Goal: Task Accomplishment & Management: Use online tool/utility

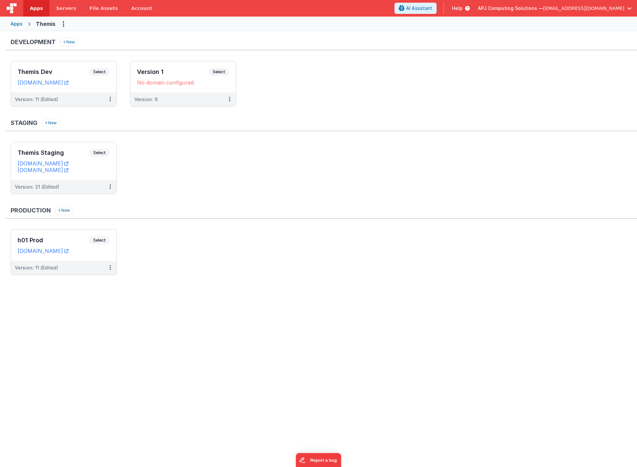
click at [168, 169] on ul "Themis Staging Select URLs [DOMAIN_NAME] [DOMAIN_NAME] Version: 21 (Edited)" at bounding box center [324, 171] width 626 height 59
click at [99, 71] on span "Select" at bounding box center [99, 72] width 21 height 8
click at [99, 72] on span "Select" at bounding box center [99, 72] width 21 height 8
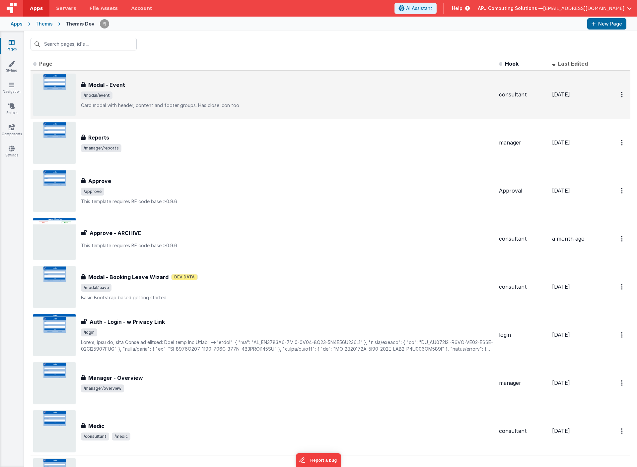
click at [100, 85] on h3 "Modal - Event" at bounding box center [106, 85] width 37 height 8
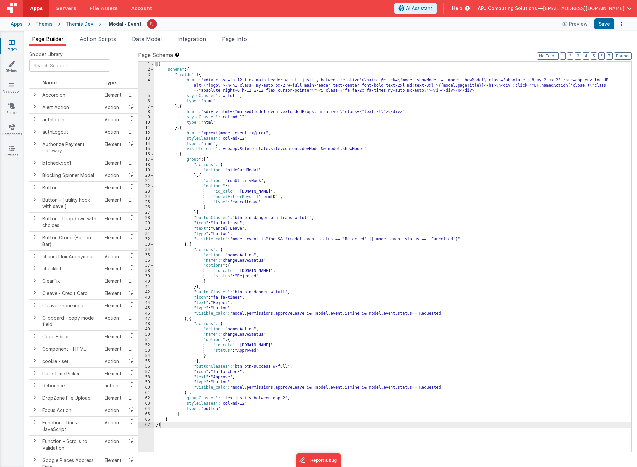
click at [455, 85] on div "[{ "schema" : { "fields" : [{ "html" : "<div class='h-12 flex main-header w-ful…" at bounding box center [392, 262] width 477 height 401
click at [372, 95] on div "[{ "schema" : { "fields" : [{ "html" : "<div class='h-12 flex main-header w-ful…" at bounding box center [392, 262] width 477 height 401
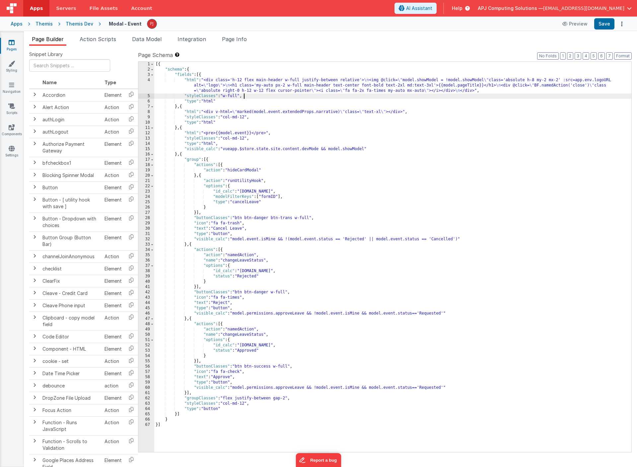
click at [151, 82] on div "4" at bounding box center [146, 86] width 16 height 16
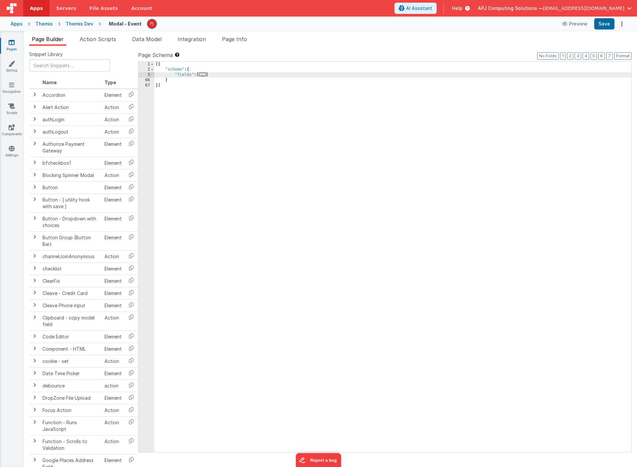
click at [152, 74] on span at bounding box center [152, 74] width 4 height 5
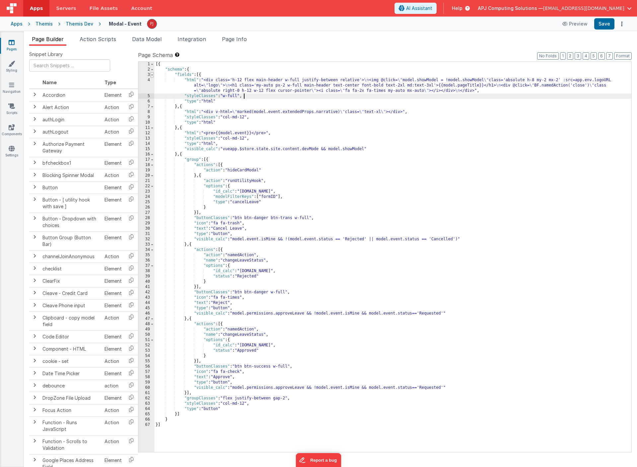
click at [152, 74] on span at bounding box center [152, 74] width 4 height 5
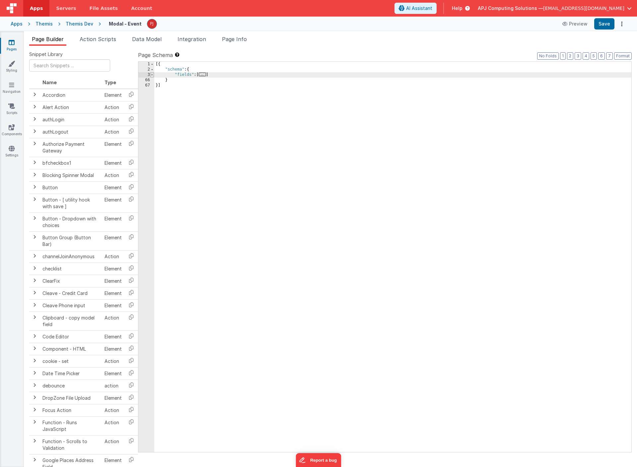
click at [152, 74] on span at bounding box center [152, 74] width 4 height 5
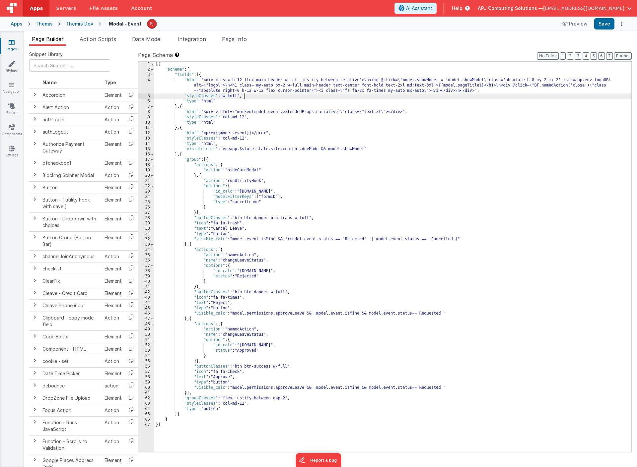
click at [153, 79] on div "4" at bounding box center [146, 86] width 16 height 16
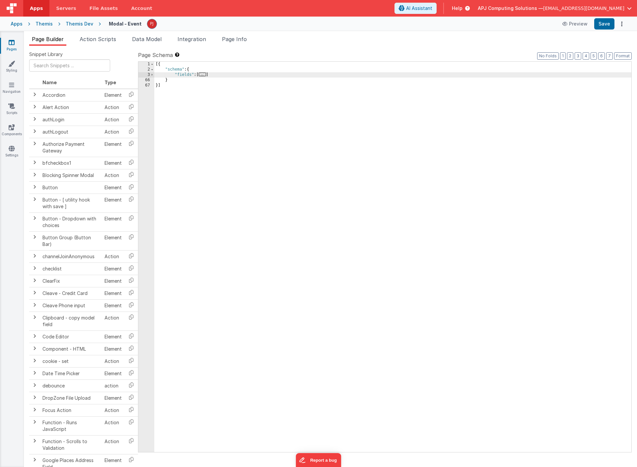
click at [153, 79] on div "66" at bounding box center [146, 80] width 16 height 5
click at [152, 71] on span at bounding box center [152, 69] width 4 height 5
click at [152, 76] on span at bounding box center [152, 74] width 4 height 5
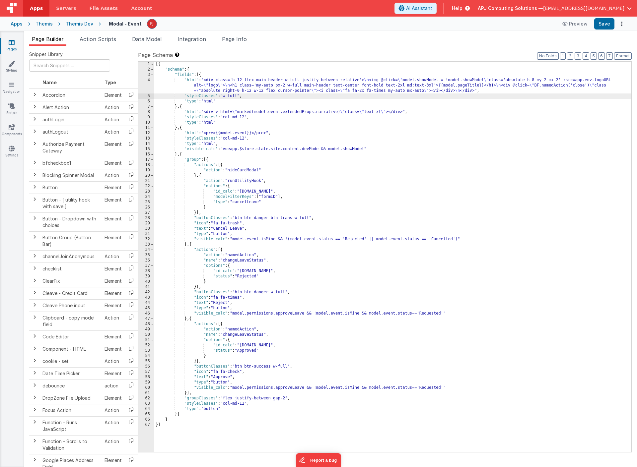
click at [160, 87] on div "[{ "schema" : { "fields" : [{ "html" : "<div class='h-12 flex main-header w-ful…" at bounding box center [392, 262] width 477 height 401
click at [151, 89] on div "4" at bounding box center [146, 86] width 16 height 16
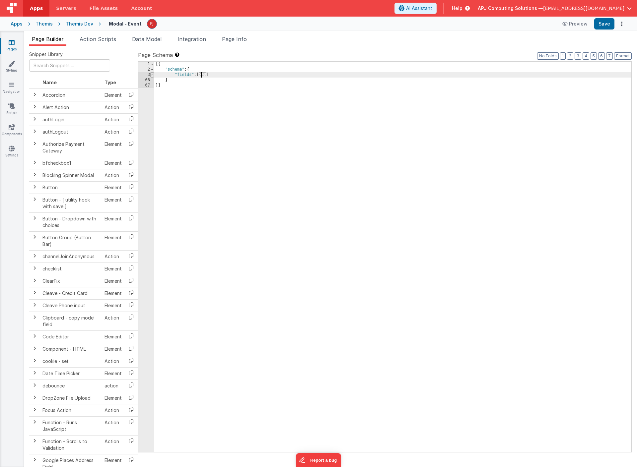
click at [151, 75] on span at bounding box center [152, 74] width 4 height 5
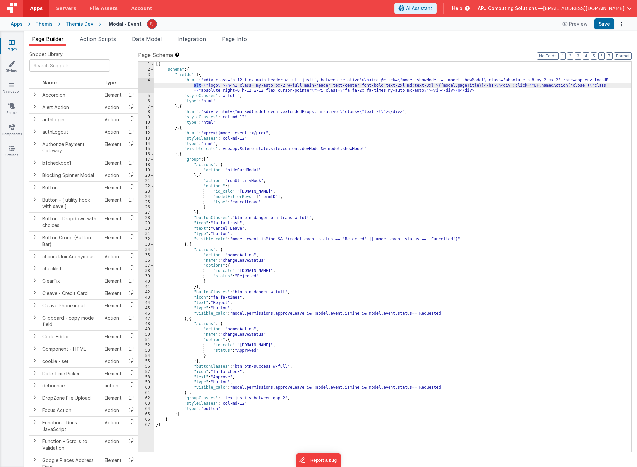
click at [186, 80] on div "[{ "schema" : { "fields" : [{ "html" : "<div class='h-12 flex main-header w-ful…" at bounding box center [392, 262] width 477 height 401
click at [174, 80] on div "[{ "schema" : { "fields" : [{ "html" : "<div class='h-12 flex main-header w-ful…" at bounding box center [392, 262] width 477 height 401
click at [159, 81] on div "[{ "schema" : { "fields" : [{ "html" : "<div class='h-12 flex main-header w-ful…" at bounding box center [392, 262] width 477 height 401
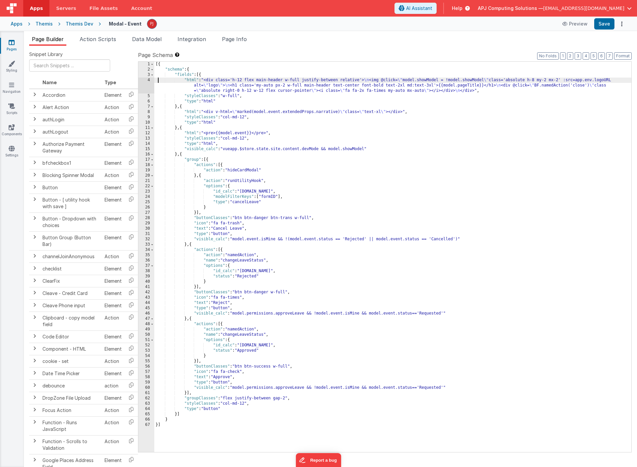
click at [159, 81] on div "[{ "schema" : { "fields" : [{ "html" : "<div class='h-12 flex main-header w-ful…" at bounding box center [392, 262] width 477 height 401
click at [152, 79] on div "4" at bounding box center [146, 86] width 16 height 16
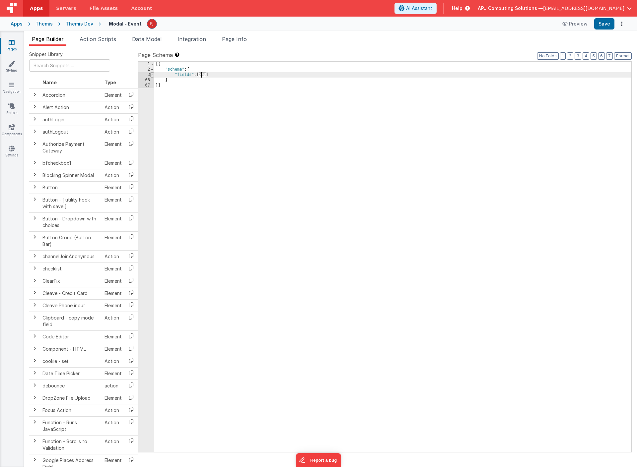
click at [152, 75] on span at bounding box center [152, 74] width 4 height 5
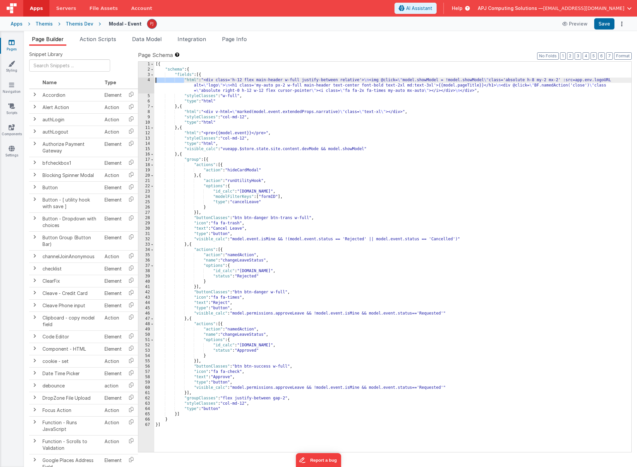
click at [146, 88] on div "4" at bounding box center [146, 86] width 16 height 16
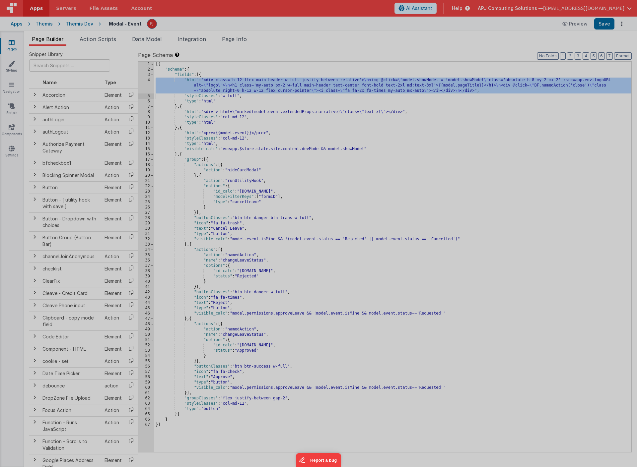
click at [146, 88] on section at bounding box center [318, 115] width 624 height 234
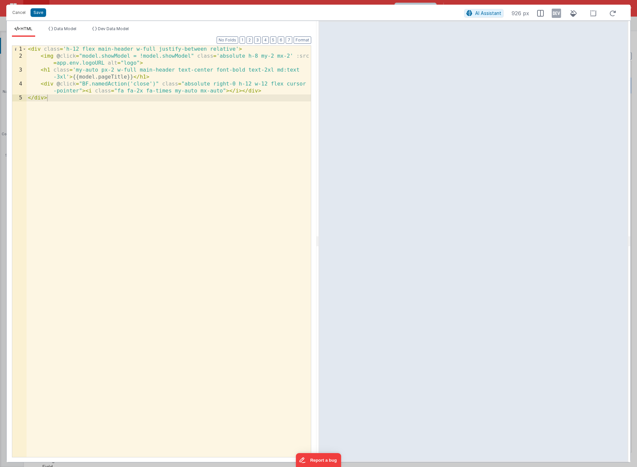
click at [133, 78] on div "< div class = 'h-12 flex main-header w-full justify-between relative' > < img @…" at bounding box center [169, 258] width 284 height 425
click at [151, 138] on div "< div class = 'h-12 flex main-header w-full justify-between relative' > < img @…" at bounding box center [169, 258] width 284 height 425
click at [36, 12] on button "Save" at bounding box center [39, 12] width 16 height 9
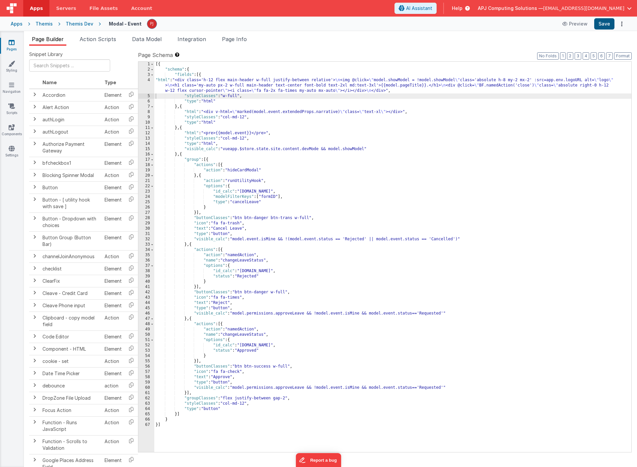
click at [605, 27] on button "Save" at bounding box center [604, 23] width 20 height 11
click at [149, 87] on div "4" at bounding box center [146, 86] width 16 height 16
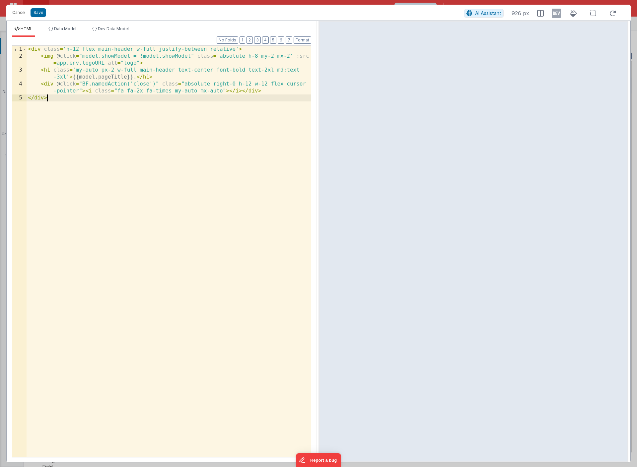
click at [135, 78] on div "< div class = 'h-12 flex main-header w-full justify-between relative' > < img @…" at bounding box center [169, 258] width 284 height 425
click at [39, 10] on button "Save" at bounding box center [39, 12] width 16 height 9
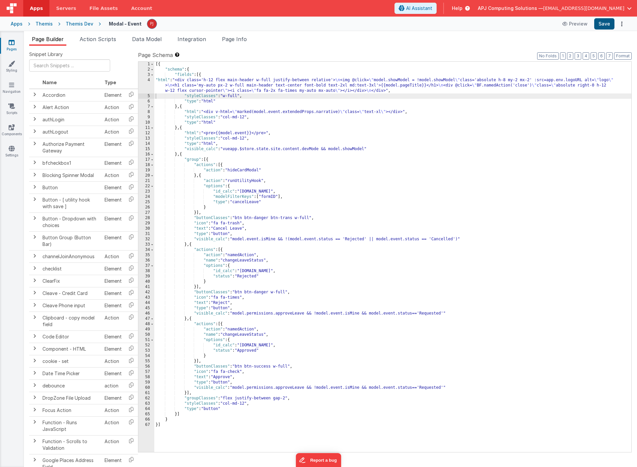
click at [607, 23] on button "Save" at bounding box center [604, 23] width 20 height 11
click at [403, 191] on div "[{ "schema" : { "fields" : [{ "html" : "<div class='h-12 flex main-header w-ful…" at bounding box center [392, 262] width 477 height 401
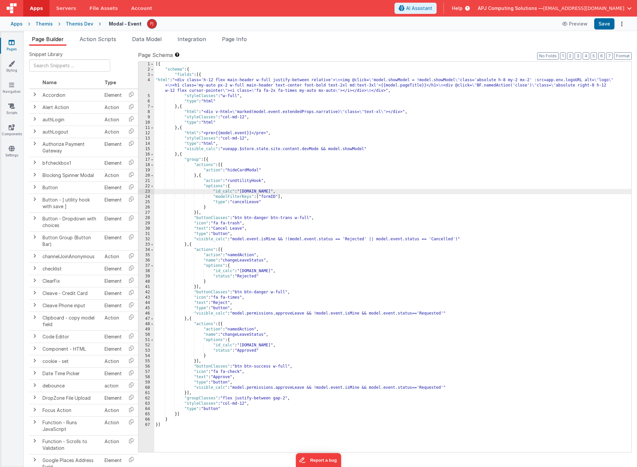
click at [336, 334] on div "[{ "schema" : { "fields" : [{ "html" : "<div class='h-12 flex main-header w-ful…" at bounding box center [392, 262] width 477 height 401
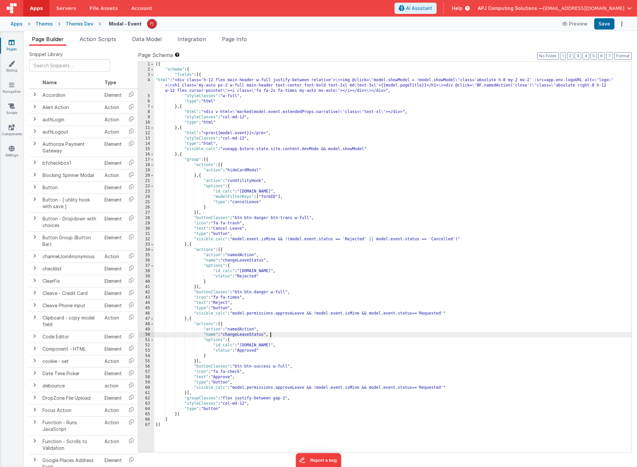
click at [445, 313] on div "[{ "schema" : { "fields" : [{ "html" : "<div class='h-12 flex main-header w-ful…" at bounding box center [392, 262] width 477 height 401
drag, startPoint x: 361, startPoint y: 315, endPoint x: 445, endPoint y: 313, distance: 83.9
click at [445, 313] on div "[{ "schema" : { "fields" : [{ "html" : "<div class='h-12 flex main-header w-ful…" at bounding box center [392, 262] width 477 height 401
drag, startPoint x: 484, startPoint y: 314, endPoint x: 496, endPoint y: 313, distance: 13.0
click at [496, 313] on div "[{ "schema" : { "fields" : [{ "html" : "<div class='h-12 flex main-header w-ful…" at bounding box center [392, 262] width 477 height 401
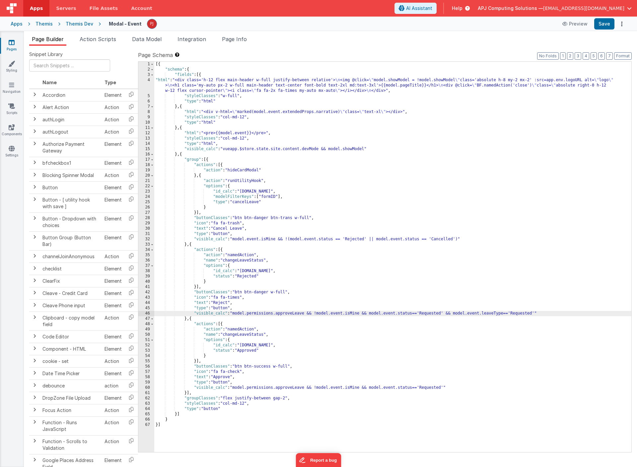
click at [521, 315] on div "[{ "schema" : { "fields" : [{ "html" : "<div class='h-12 flex main-header w-ful…" at bounding box center [392, 262] width 477 height 401
click at [455, 313] on div "[{ "schema" : { "fields" : [{ "html" : "<div class='h-12 flex main-header w-ful…" at bounding box center [392, 262] width 477 height 401
click at [447, 313] on div "[{ "schema" : { "fields" : [{ "html" : "<div class='h-12 flex main-header w-ful…" at bounding box center [392, 262] width 477 height 401
drag, startPoint x: 447, startPoint y: 313, endPoint x: 525, endPoint y: 313, distance: 78.6
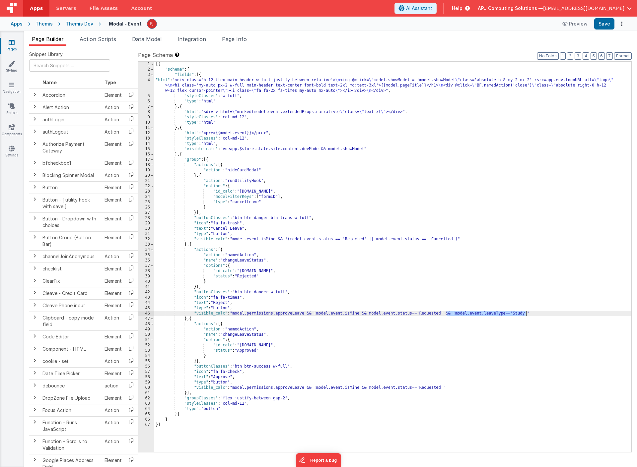
click at [525, 313] on div "[{ "schema" : { "fields" : [{ "html" : "<div class='h-12 flex main-header w-ful…" at bounding box center [392, 262] width 477 height 401
click at [454, 300] on div "[{ "schema" : { "fields" : [{ "html" : "<div class='h-12 flex main-header w-ful…" at bounding box center [392, 262] width 477 height 401
click at [456, 313] on div "[{ "schema" : { "fields" : [{ "html" : "<div class='h-12 flex main-header w-ful…" at bounding box center [392, 262] width 477 height 401
click at [516, 312] on div "[{ "schema" : { "fields" : [{ "html" : "<div class='h-12 flex main-header w-ful…" at bounding box center [392, 262] width 477 height 401
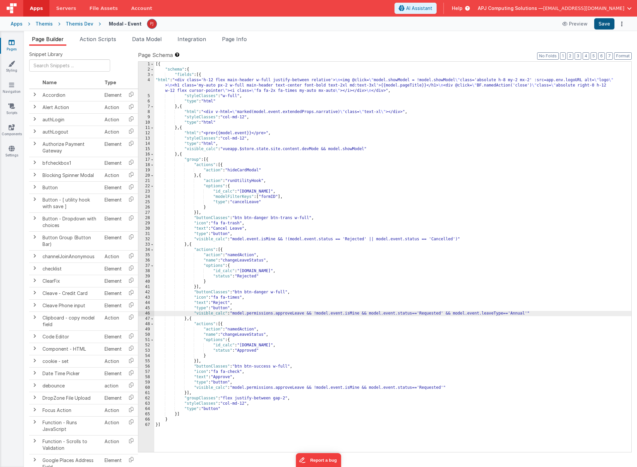
click at [604, 23] on button "Save" at bounding box center [604, 23] width 20 height 11
click at [445, 309] on div "[{ "schema" : { "fields" : [{ "html" : "<div class='h-12 flex main-header w-ful…" at bounding box center [392, 262] width 477 height 401
drag, startPoint x: 446, startPoint y: 314, endPoint x: 528, endPoint y: 312, distance: 81.9
click at [528, 312] on div "[{ "schema" : { "fields" : [{ "html" : "<div class='h-12 flex main-header w-ful…" at bounding box center [392, 262] width 477 height 401
click at [463, 52] on label "Page Schema Shortcuts: Find: command-f Fold: command-option-L Unfold: command-o…" at bounding box center [384, 55] width 493 height 8
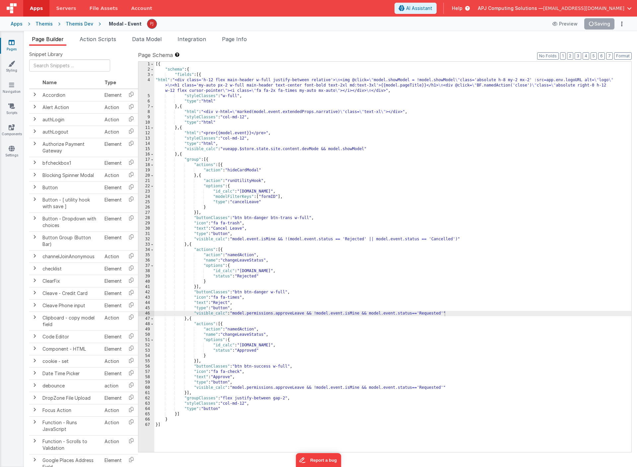
click at [389, 63] on div "[{ "schema" : { "fields" : [{ "html" : "<div class='h-12 flex main-header w-ful…" at bounding box center [392, 262] width 477 height 401
click at [342, 344] on div "[{ "schema" : { "fields" : [{ "html" : "<div class='h-12 flex main-header w-ful…" at bounding box center [392, 262] width 477 height 401
click at [337, 339] on div "[{ "schema" : { "fields" : [{ "html" : "<div class='h-12 flex main-header w-ful…" at bounding box center [392, 262] width 477 height 401
click at [370, 308] on div "[{ "schema" : { "fields" : [{ "html" : "<div class='h-12 flex main-header w-ful…" at bounding box center [392, 262] width 477 height 401
click at [444, 287] on div "[{ "schema" : { "fields" : [{ "html" : "<div class='h-12 flex main-header w-ful…" at bounding box center [392, 262] width 477 height 401
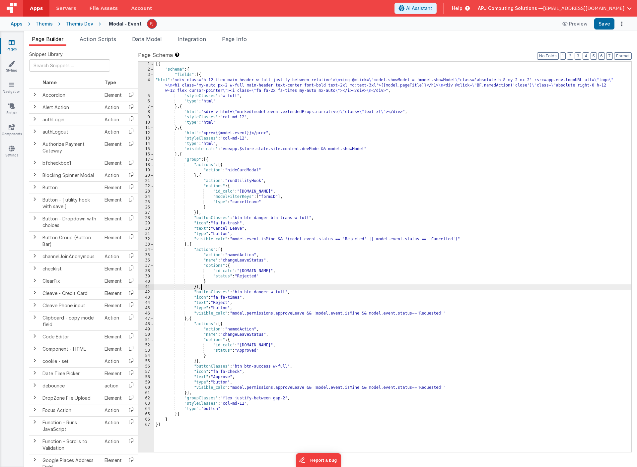
click at [444, 388] on div "[{ "schema" : { "fields" : [{ "html" : "<div class='h-12 flex main-header w-ful…" at bounding box center [392, 262] width 477 height 401
paste textarea
click at [445, 387] on div "[{ "schema" : { "fields" : [{ "html" : "<div class='h-12 flex main-header w-ful…" at bounding box center [392, 262] width 477 height 401
click at [528, 388] on div "[{ "schema" : { "fields" : [{ "html" : "<div class='h-12 flex main-header w-ful…" at bounding box center [392, 262] width 477 height 401
drag, startPoint x: 27, startPoint y: 138, endPoint x: 445, endPoint y: 388, distance: 487.0
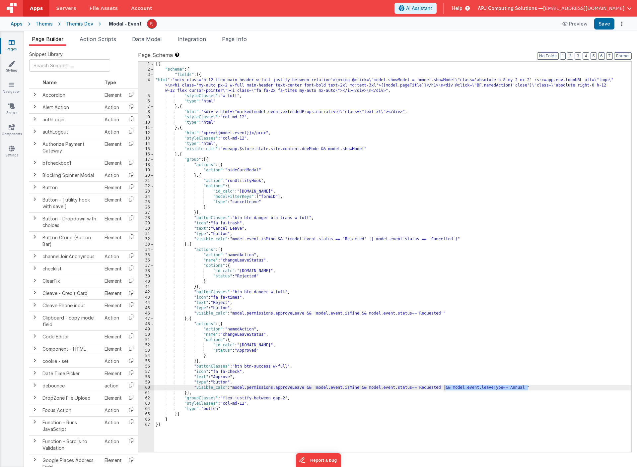
click at [445, 388] on div "[{ "schema" : { "fields" : [{ "html" : "<div class='h-12 flex main-header w-ful…" at bounding box center [392, 262] width 477 height 401
click at [230, 388] on div "[{ "schema" : { "fields" : [{ "html" : "<div class='h-12 flex main-header w-ful…" at bounding box center [392, 262] width 477 height 401
click at [445, 388] on div "[{ "schema" : { "fields" : [{ "html" : "<div class='h-12 flex main-header w-ful…" at bounding box center [392, 262] width 477 height 401
click at [446, 394] on div "[{ "schema" : { "fields" : [{ "html" : "<div class='h-12 flex main-header w-ful…" at bounding box center [392, 262] width 477 height 401
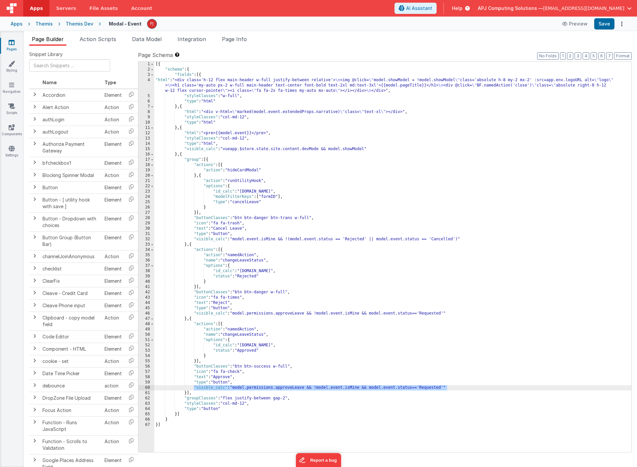
drag, startPoint x: 194, startPoint y: 387, endPoint x: 447, endPoint y: 386, distance: 253.0
click at [447, 386] on div "[{ "schema" : { "fields" : [{ "html" : "<div class='h-12 flex main-header w-ful…" at bounding box center [392, 262] width 477 height 401
click at [105, 38] on span "Action Scripts" at bounding box center [98, 39] width 36 height 7
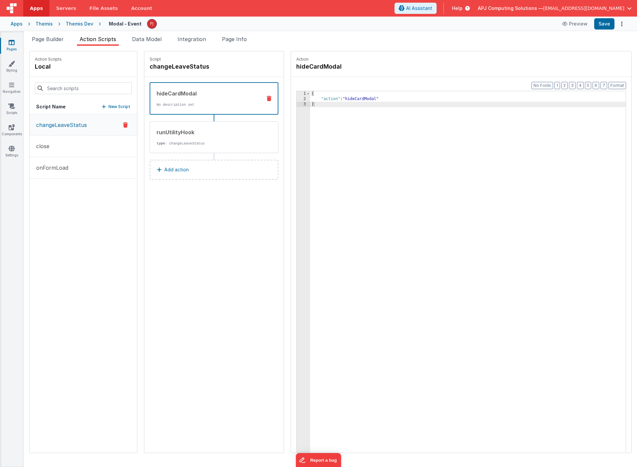
click at [179, 93] on div "hideCardModal" at bounding box center [207, 94] width 100 height 8
click at [76, 21] on div "Themis Dev" at bounding box center [80, 24] width 28 height 7
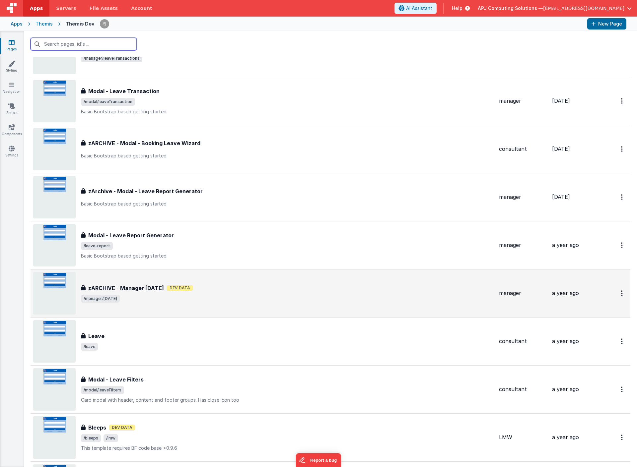
scroll to position [475, 0]
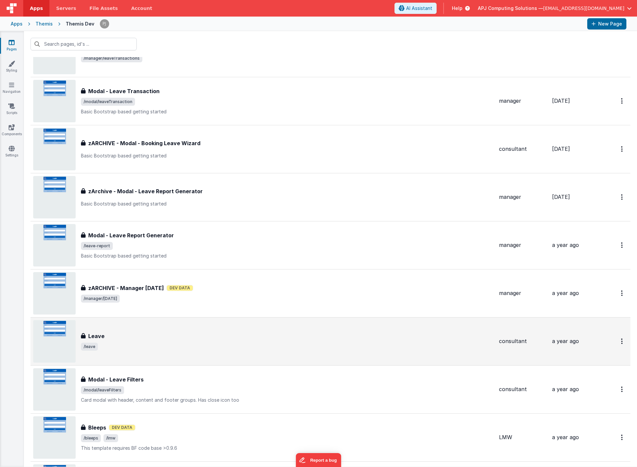
click at [97, 335] on h3 "Leave" at bounding box center [96, 336] width 16 height 8
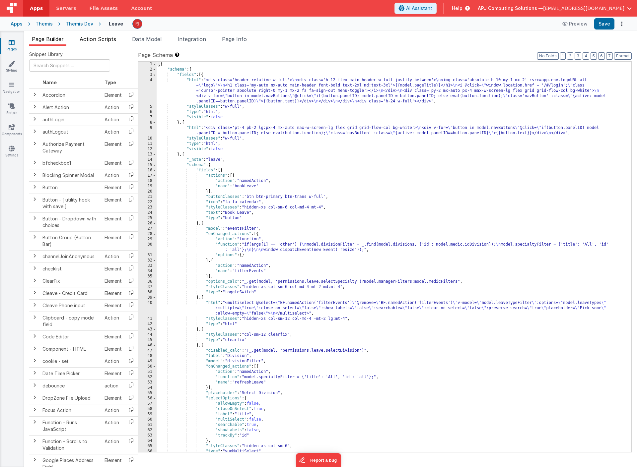
click at [100, 38] on span "Action Scripts" at bounding box center [98, 39] width 36 height 7
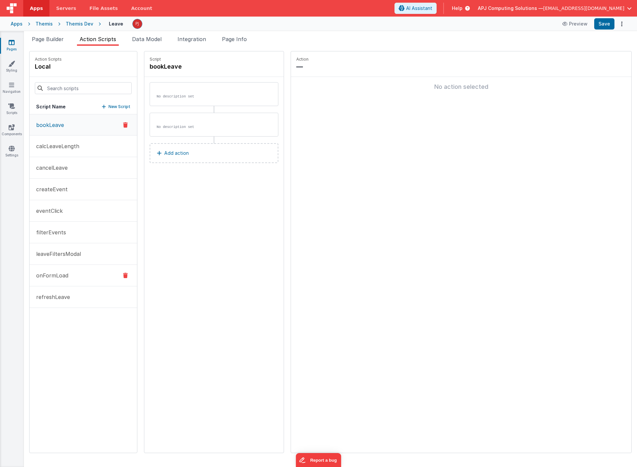
click at [56, 277] on p "onFormLoad" at bounding box center [50, 276] width 36 height 8
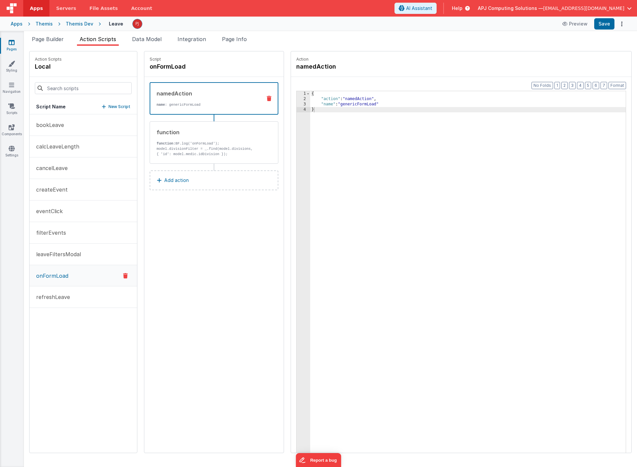
click at [99, 40] on span "Action Scripts" at bounding box center [98, 39] width 36 height 7
click at [54, 37] on span "Page Builder" at bounding box center [48, 39] width 32 height 7
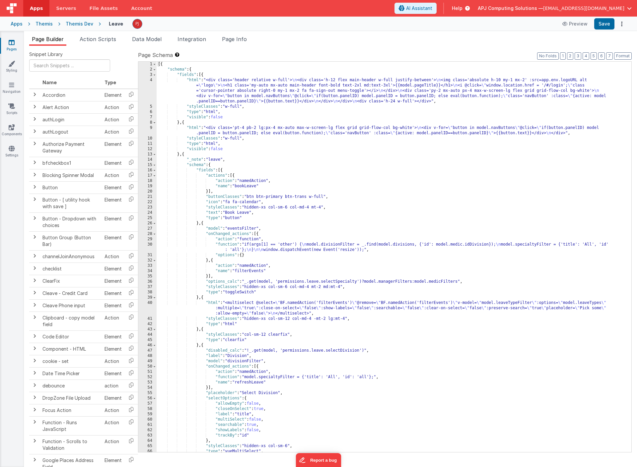
click at [370, 329] on div "[{ "schema" : { "fields" : [{ "html" : "<div class='header relative w-full'> \n…" at bounding box center [394, 262] width 475 height 401
click at [400, 362] on div "[{ "schema" : { "fields" : [{ "html" : "<div class='header relative w-full'> \n…" at bounding box center [394, 262] width 475 height 401
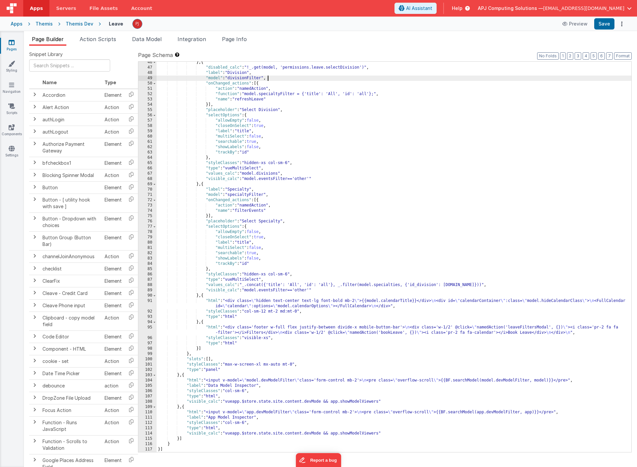
scroll to position [283, 0]
click at [376, 364] on div "} , { "disabled_calc" : "!_.get(model, 'permissions.leave.selectDivision')" , "…" at bounding box center [394, 260] width 475 height 401
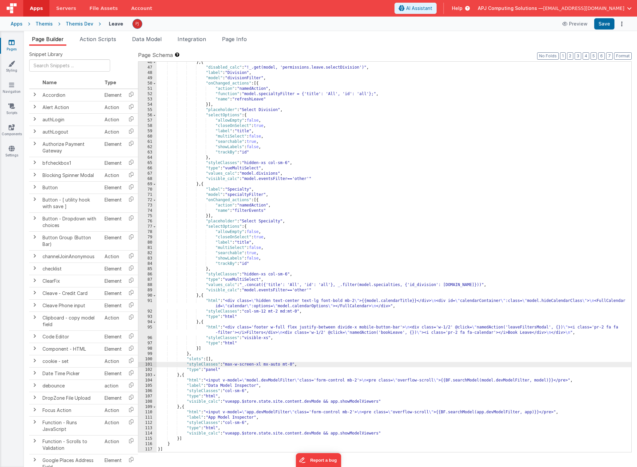
click at [229, 375] on div "} , { "disabled_calc" : "!_.get(model, 'permissions.leave.selectDivision')" , "…" at bounding box center [394, 260] width 475 height 401
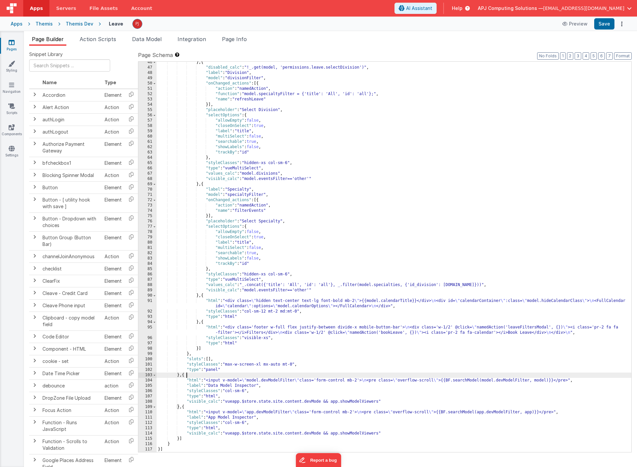
click at [229, 375] on div "} , { "disabled_calc" : "!_.get(model, 'permissions.leave.selectDivision')" , "…" at bounding box center [394, 260] width 475 height 401
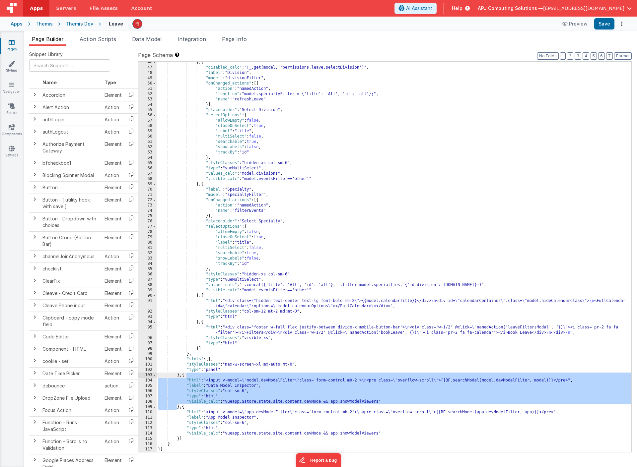
click at [235, 351] on div "} , { "disabled_calc" : "!_.get(model, 'permissions.leave.selectDivision')" , "…" at bounding box center [394, 260] width 475 height 401
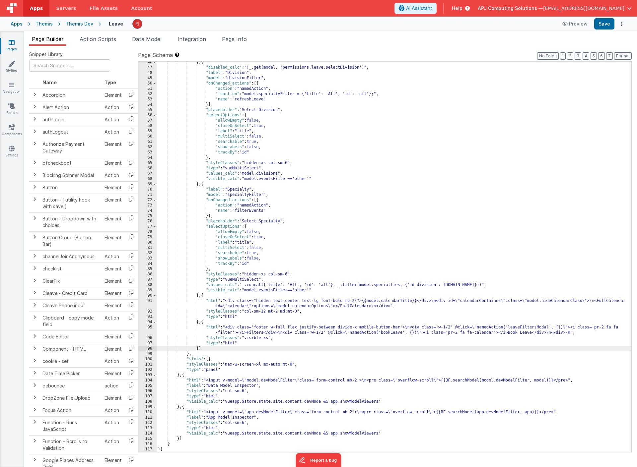
click at [244, 310] on div "} , { "disabled_calc" : "!_.get(model, 'permissions.leave.selectDivision')" , "…" at bounding box center [394, 260] width 475 height 401
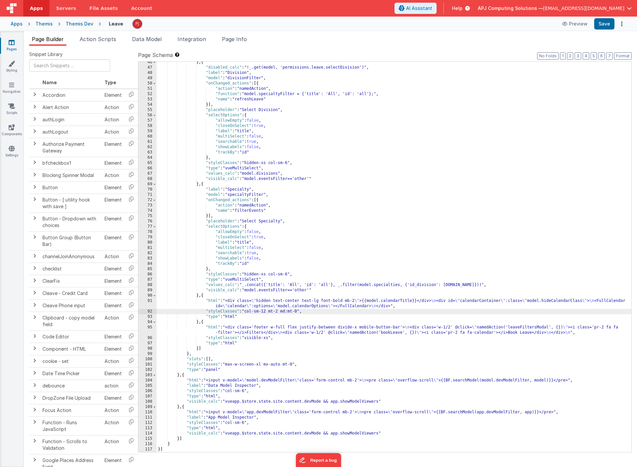
click at [249, 274] on div "} , { "disabled_calc" : "!_.get(model, 'permissions.leave.selectDivision')" , "…" at bounding box center [394, 260] width 475 height 401
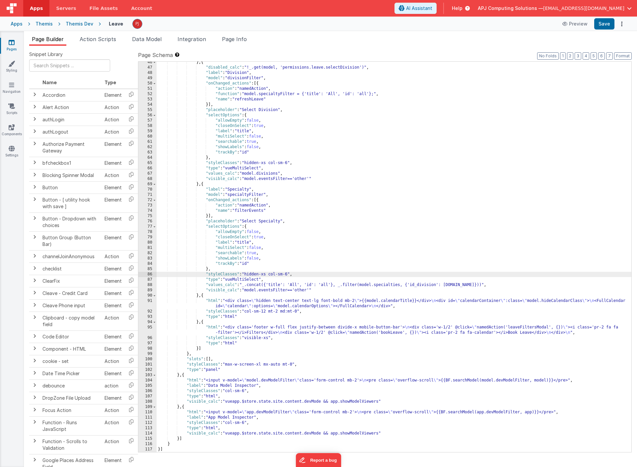
click at [291, 234] on div "} , { "disabled_calc" : "!_.get(model, 'permissions.leave.selectDivision')" , "…" at bounding box center [394, 260] width 475 height 401
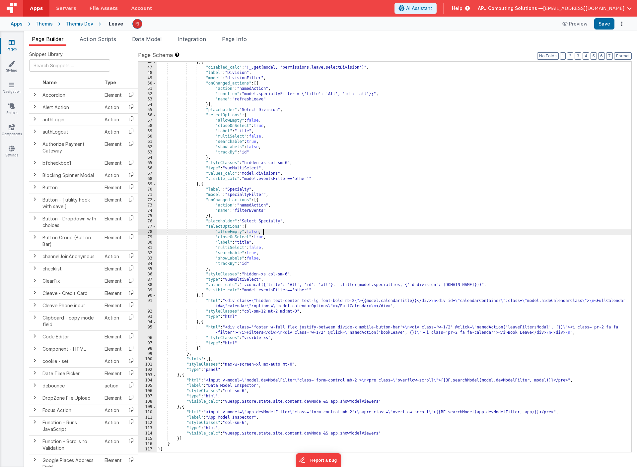
click at [440, 381] on div "} , { "disabled_calc" : "!_.get(model, 'permissions.leave.selectDivision')" , "…" at bounding box center [394, 260] width 475 height 401
click at [424, 396] on div "} , { "disabled_calc" : "!_.get(model, 'permissions.leave.selectDivision')" , "…" at bounding box center [394, 260] width 475 height 401
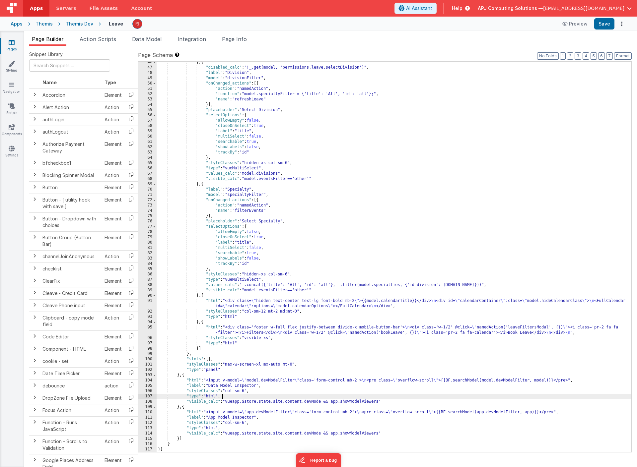
click at [373, 405] on div "} , { "disabled_calc" : "!_.get(model, 'permissions.leave.selectDivision')" , "…" at bounding box center [394, 260] width 475 height 401
click at [346, 401] on div "} , { "disabled_calc" : "!_.get(model, 'permissions.leave.selectDivision')" , "…" at bounding box center [394, 260] width 475 height 401
click at [266, 364] on div "} , { "disabled_calc" : "!_.get(model, 'permissions.leave.selectDivision')" , "…" at bounding box center [394, 260] width 475 height 401
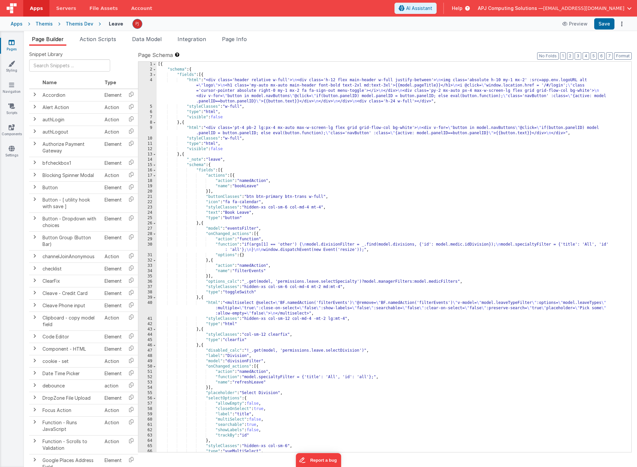
scroll to position [0, 0]
click at [332, 172] on div "[{ "schema" : { "fields" : [{ "html" : "<div class='header relative w-full'> \n…" at bounding box center [394, 262] width 475 height 401
click at [197, 37] on span "Integration" at bounding box center [191, 39] width 29 height 7
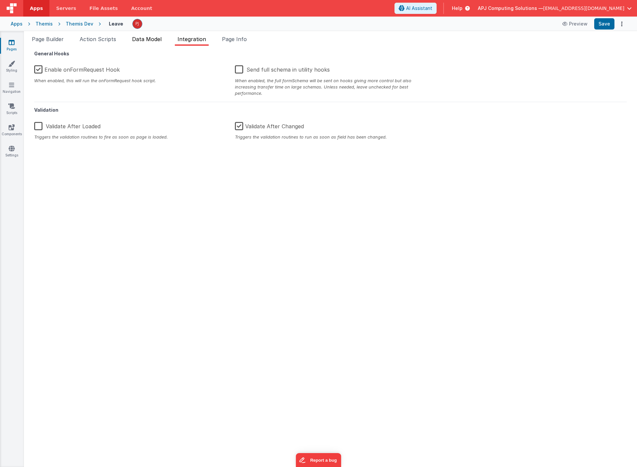
click at [154, 36] on span "Data Model" at bounding box center [147, 39] width 30 height 7
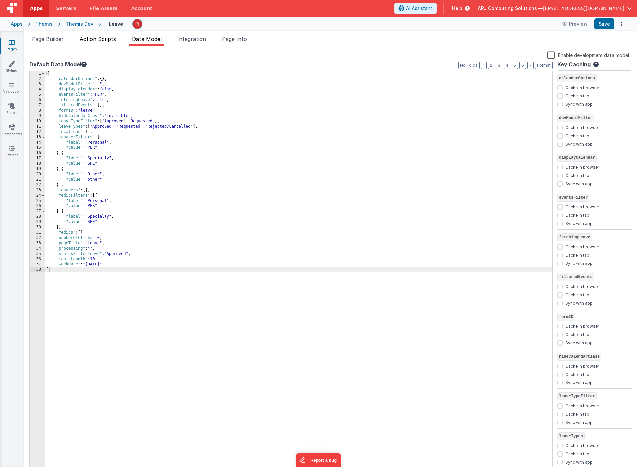
click at [103, 38] on span "Action Scripts" at bounding box center [98, 39] width 36 height 7
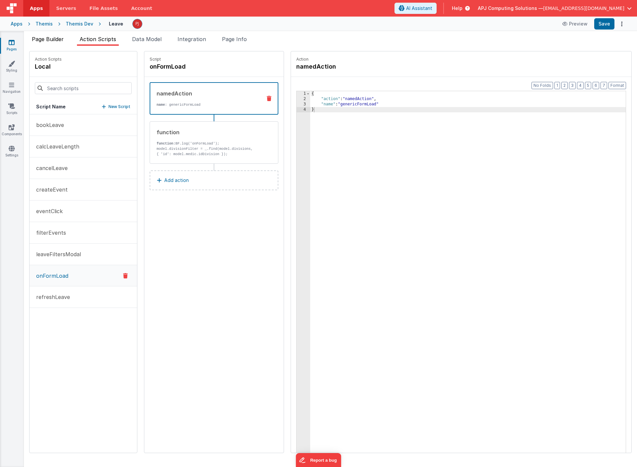
click at [55, 38] on span "Page Builder" at bounding box center [48, 39] width 32 height 7
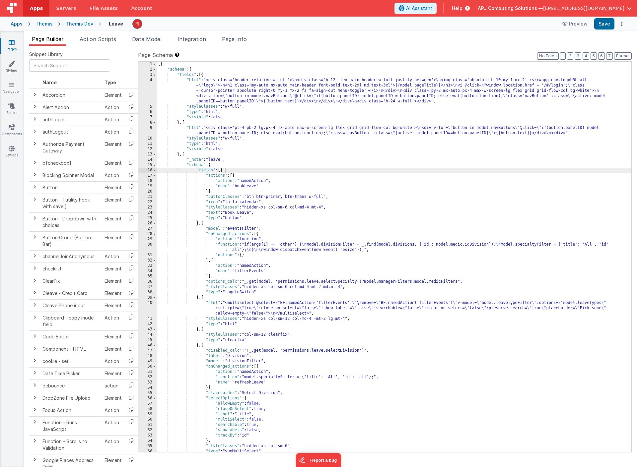
click at [369, 215] on div "[{ "schema" : { "fields" : [{ "html" : "<div class='header relative w-full'> \n…" at bounding box center [394, 262] width 475 height 401
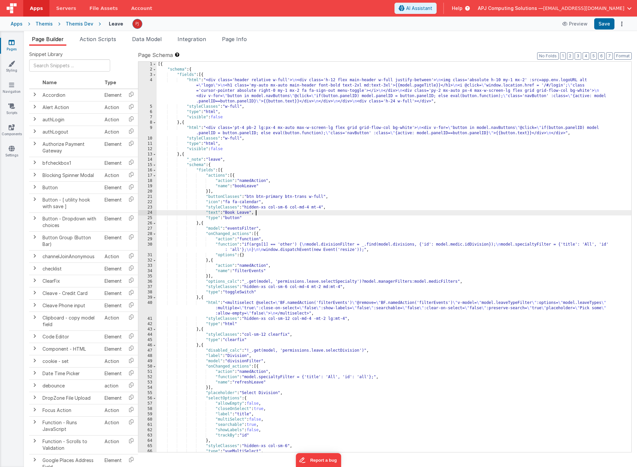
click at [468, 212] on div "[{ "schema" : { "fields" : [{ "html" : "<div class='header relative w-full'> \n…" at bounding box center [394, 262] width 475 height 401
click at [436, 184] on div "[{ "schema" : { "fields" : [{ "html" : "<div class='header relative w-full'> \n…" at bounding box center [394, 262] width 475 height 401
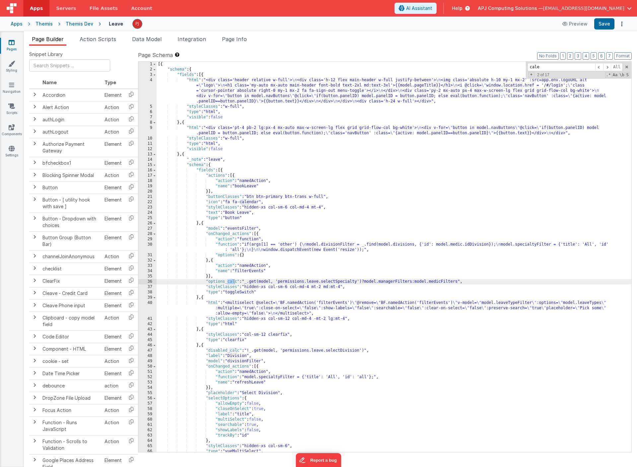
scroll to position [283, 0]
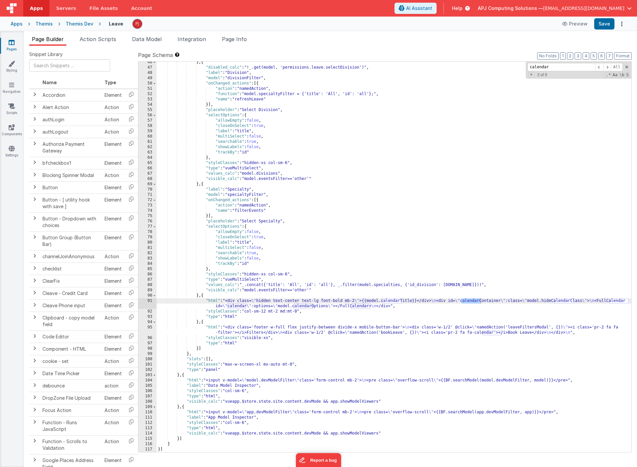
type input "calendar"
click at [153, 307] on div "91" at bounding box center [147, 303] width 18 height 11
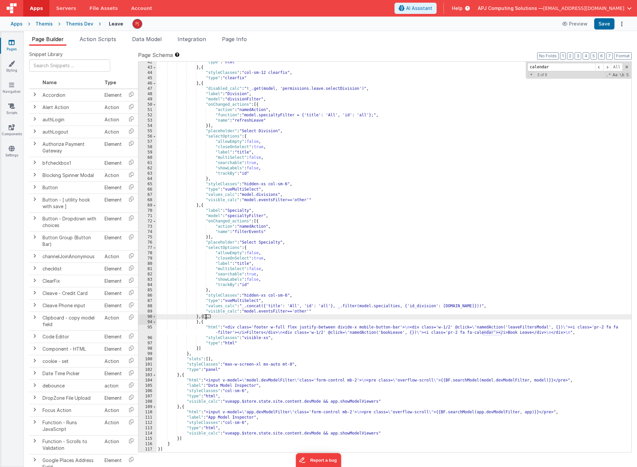
scroll to position [262, 0]
click at [153, 316] on span at bounding box center [155, 316] width 4 height 5
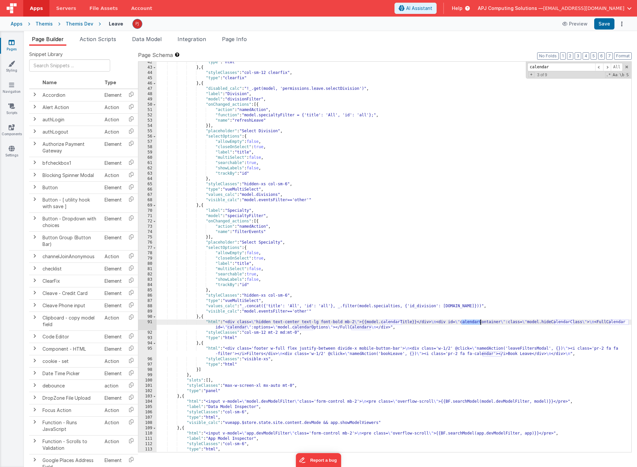
click at [147, 327] on div "91" at bounding box center [147, 325] width 18 height 11
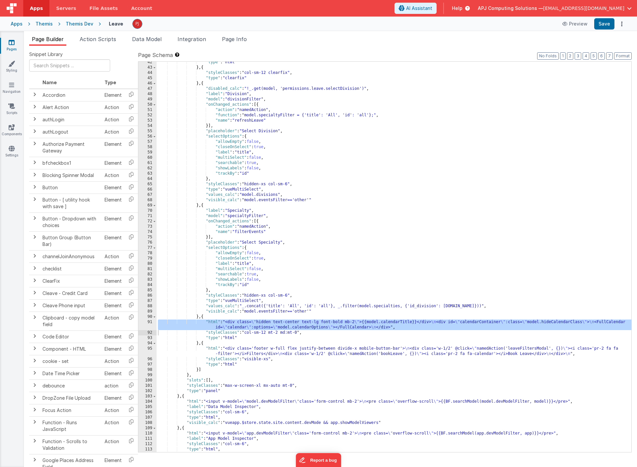
click at [147, 327] on div "< div class = "hidden text-center text-lg font-bold mb-2" > {{model.calendarTit…" at bounding box center [169, 255] width 284 height 432
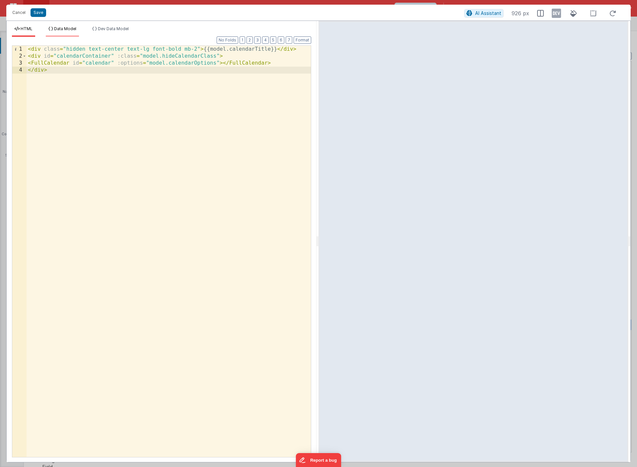
click at [69, 29] on span "Data Model" at bounding box center [65, 28] width 22 height 5
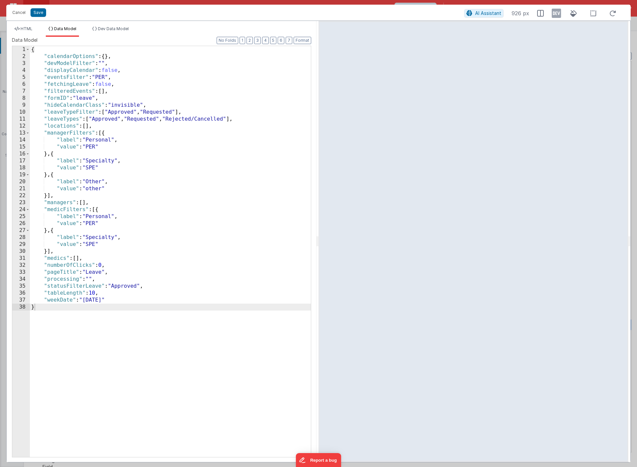
click at [130, 200] on div "{ "calendarOptions" : { } , "devModelFilter" : "" , "displayCalendar" : false ,…" at bounding box center [170, 258] width 281 height 425
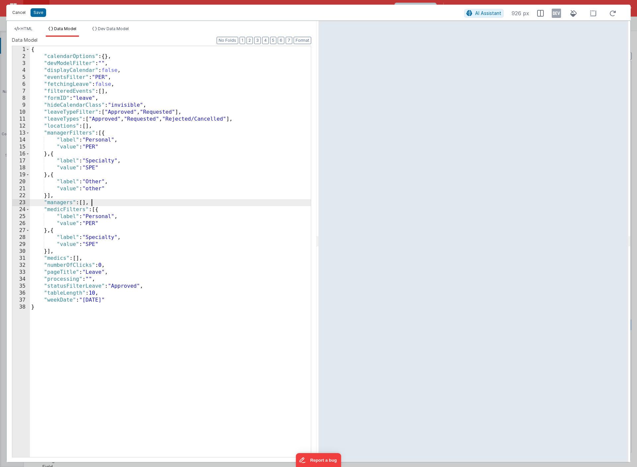
click at [19, 12] on button "Cancel" at bounding box center [19, 12] width 20 height 9
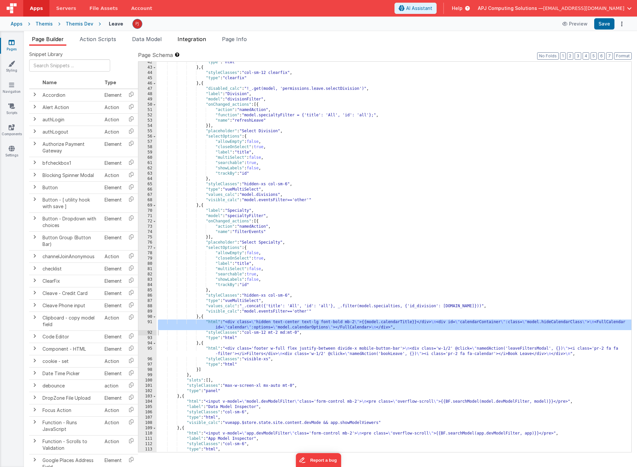
click at [203, 41] on span "Integration" at bounding box center [191, 39] width 29 height 7
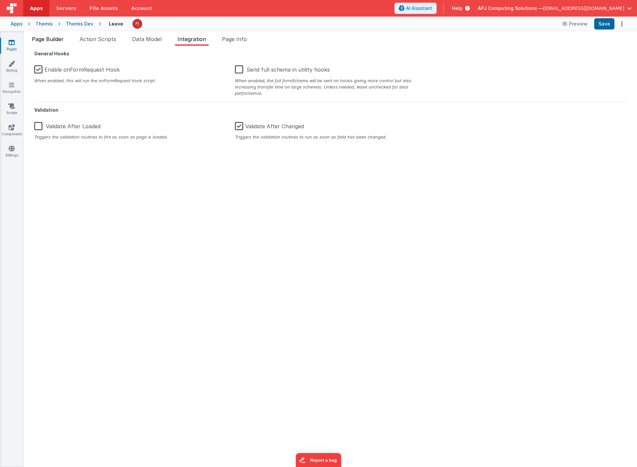
click at [50, 38] on span "Page Builder" at bounding box center [48, 39] width 32 height 7
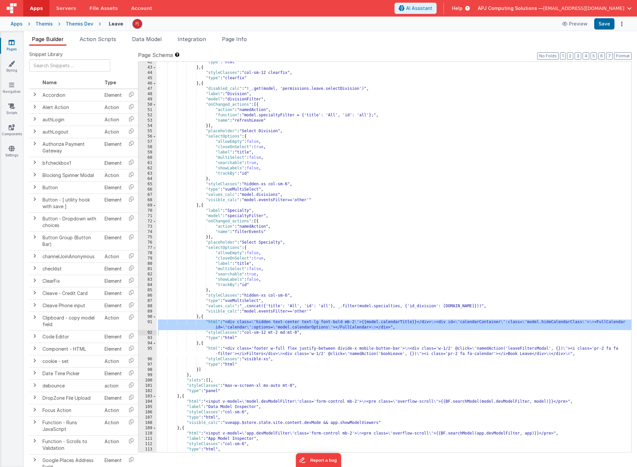
scroll to position [262, 0]
click at [325, 379] on div ""type" : "html" } , { "styleClasses" : "col-sm-12 clearfix" , "type" : "clearfi…" at bounding box center [394, 259] width 475 height 401
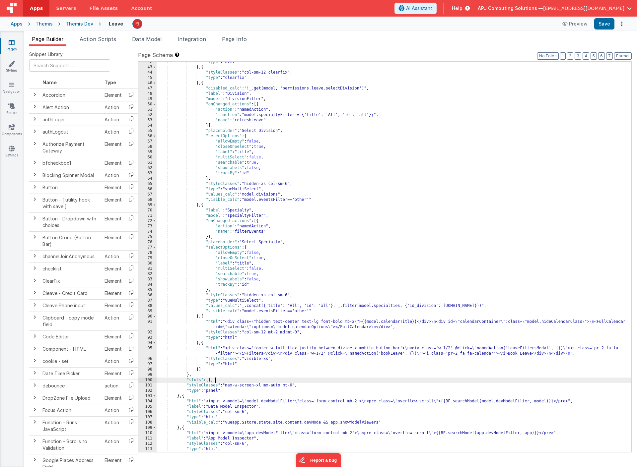
click at [317, 340] on div ""type" : "html" } , { "styleClasses" : "col-sm-12 clearfix" , "type" : "clearfi…" at bounding box center [394, 259] width 475 height 401
click at [81, 24] on div "Themis Dev" at bounding box center [80, 24] width 28 height 7
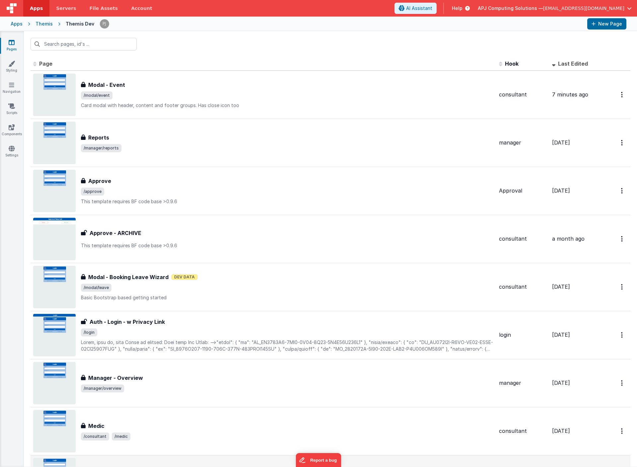
click at [99, 86] on h3 "Modal - Event" at bounding box center [106, 85] width 37 height 8
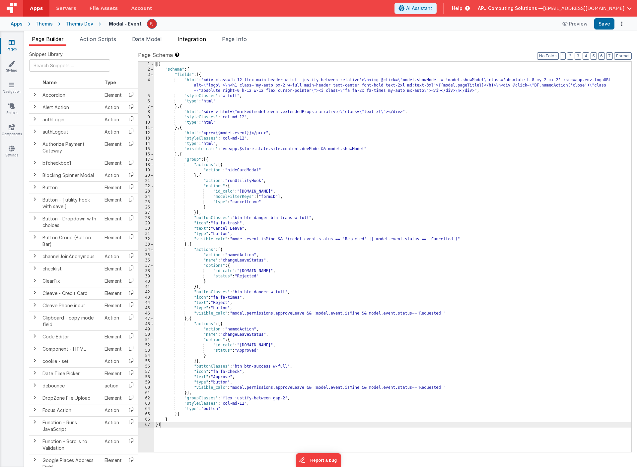
click at [192, 35] on li "Integration" at bounding box center [192, 40] width 34 height 11
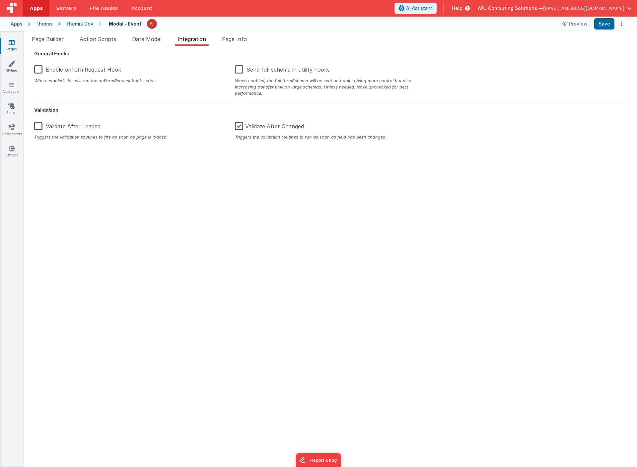
click at [75, 67] on label "Enable onFormRequest Hook" at bounding box center [77, 68] width 87 height 14
click at [0, 0] on input "Enable onFormRequest Hook" at bounding box center [0, 0] width 0 height 0
click at [151, 39] on span "Data Model" at bounding box center [147, 39] width 30 height 7
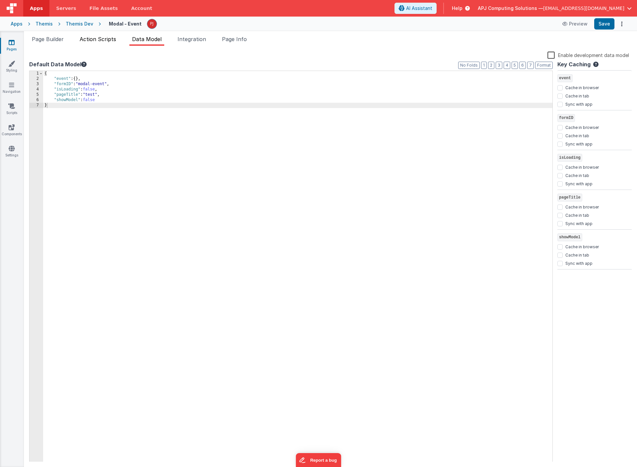
click at [100, 39] on span "Action Scripts" at bounding box center [98, 39] width 36 height 7
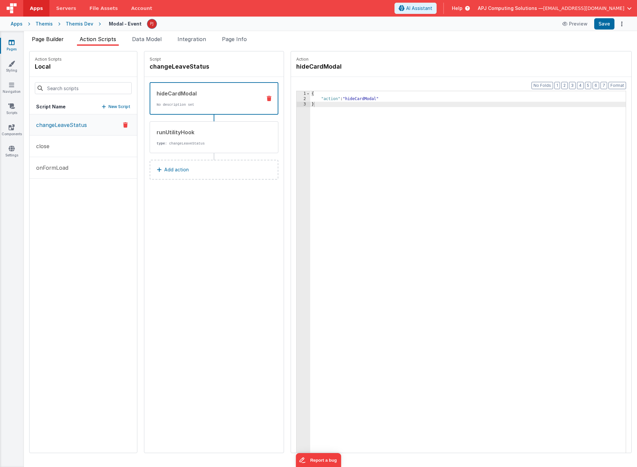
click at [48, 38] on span "Page Builder" at bounding box center [48, 39] width 32 height 7
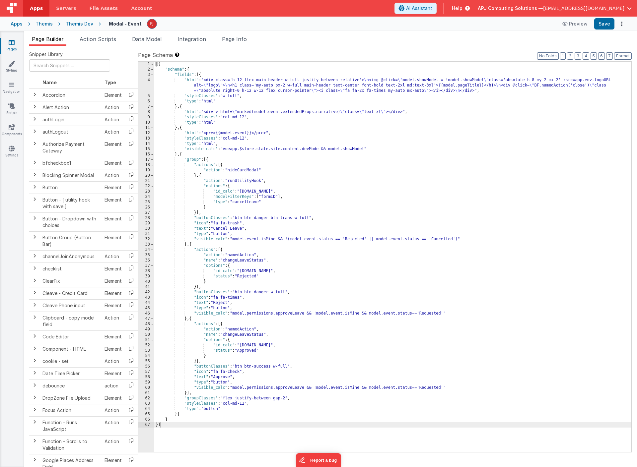
click at [444, 389] on div "[{ "schema" : { "fields" : [{ "html" : "<div class='h-12 flex main-header w-ful…" at bounding box center [392, 262] width 477 height 401
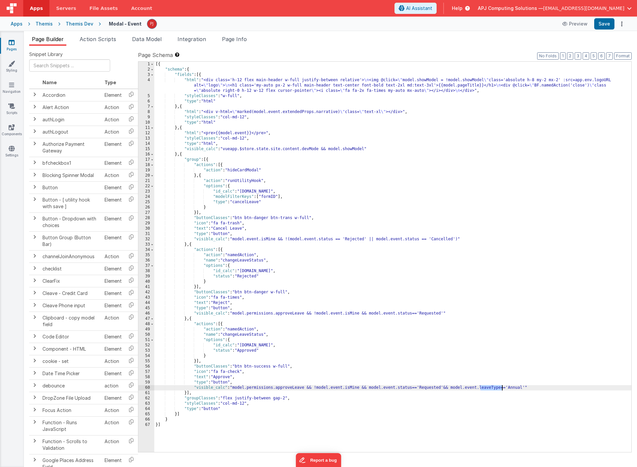
drag, startPoint x: 481, startPoint y: 388, endPoint x: 501, endPoint y: 388, distance: 20.9
click at [501, 388] on div "[{ "schema" : { "fields" : [{ "html" : "<div class='h-12 flex main-header w-ful…" at bounding box center [392, 262] width 477 height 401
click at [494, 388] on div "[{ "schema" : { "fields" : [{ "html" : "<div class='h-12 flex main-header w-ful…" at bounding box center [392, 262] width 477 height 401
click at [452, 388] on div "[{ "schema" : { "fields" : [{ "html" : "<div class='h-12 flex main-header w-ful…" at bounding box center [392, 262] width 477 height 401
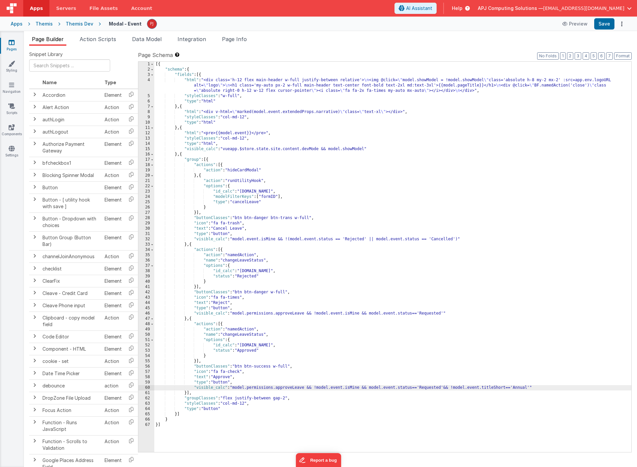
click at [518, 386] on div "[{ "schema" : { "fields" : [{ "html" : "<div class='h-12 flex main-header w-ful…" at bounding box center [392, 262] width 477 height 401
click at [473, 406] on div "[{ "schema" : { "fields" : [{ "html" : "<div class='h-12 flex main-header w-ful…" at bounding box center [392, 262] width 477 height 401
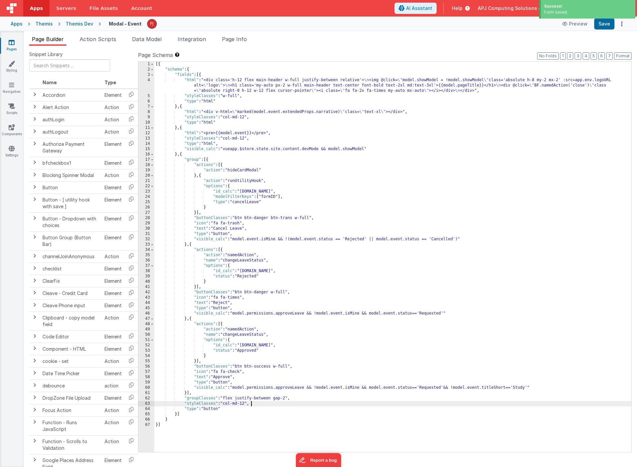
click at [445, 388] on div "[{ "schema" : { "fields" : [{ "html" : "<div class='h-12 flex main-header w-ful…" at bounding box center [392, 262] width 477 height 401
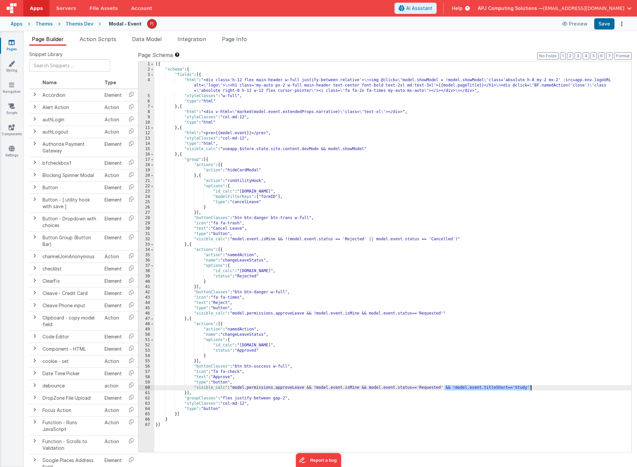
drag, startPoint x: 444, startPoint y: 387, endPoint x: 531, endPoint y: 388, distance: 86.2
click at [531, 388] on div "[{ "schema" : { "fields" : [{ "html" : "<div class='h-12 flex main-header w-ful…" at bounding box center [392, 262] width 477 height 401
click at [445, 314] on div "[{ "schema" : { "fields" : [{ "html" : "<div class='h-12 flex main-header w-ful…" at bounding box center [392, 262] width 477 height 401
click at [522, 314] on div "[{ "schema" : { "fields" : [{ "html" : "<div class='h-12 flex main-header w-ful…" at bounding box center [392, 262] width 477 height 401
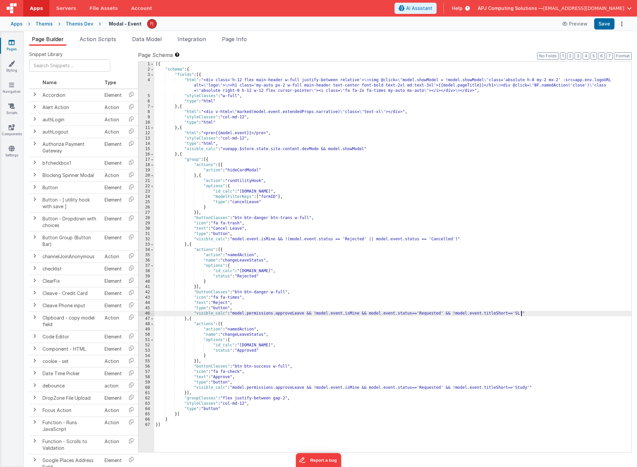
click at [521, 388] on div "[{ "schema" : { "fields" : [{ "html" : "<div class='h-12 flex main-header w-ful…" at bounding box center [392, 262] width 477 height 401
click at [148, 89] on div "4" at bounding box center [146, 86] width 16 height 16
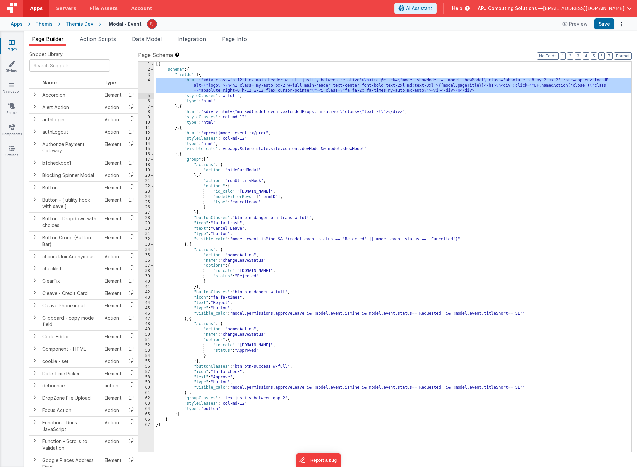
click at [148, 89] on div "< div class = 'h-12 flex main-header w-full justify-between relative' > < img @…" at bounding box center [169, 255] width 284 height 432
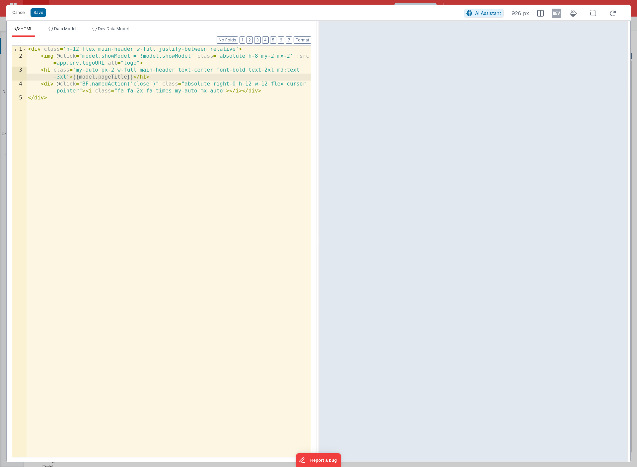
click at [134, 124] on div "< div class = 'h-12 flex main-header w-full justify-between relative' > < img @…" at bounding box center [169, 258] width 284 height 425
click at [19, 12] on button "Cancel" at bounding box center [19, 12] width 20 height 9
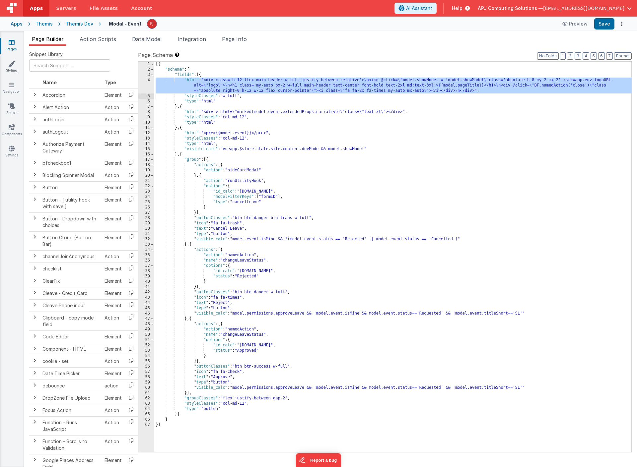
click at [298, 113] on div "[{ "schema" : { "fields" : [{ "html" : "<div class='h-12 flex main-header w-ful…" at bounding box center [392, 262] width 477 height 401
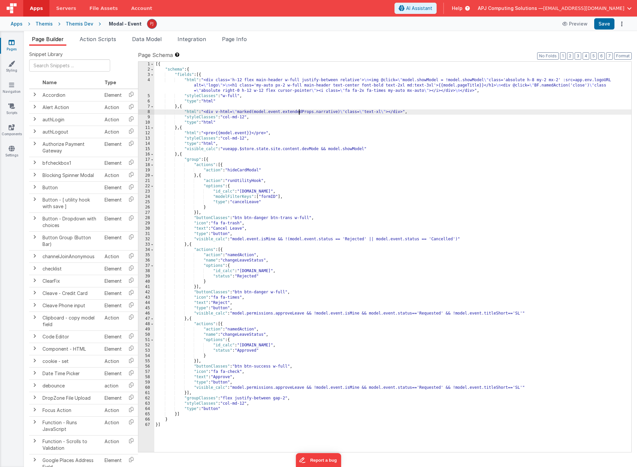
click at [262, 113] on div "[{ "schema" : { "fields" : [{ "html" : "<div class='h-12 flex main-header w-ful…" at bounding box center [392, 262] width 477 height 401
click at [330, 127] on div "[{ "schema" : { "fields" : [{ "html" : "<div class='h-12 flex main-header w-ful…" at bounding box center [392, 262] width 477 height 401
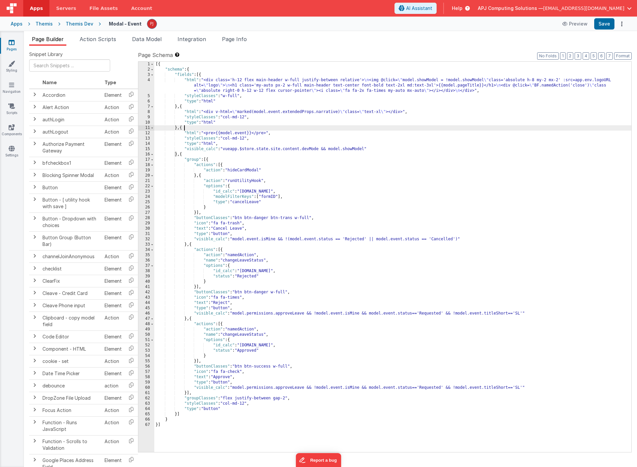
click at [257, 144] on div "[{ "schema" : { "fields" : [{ "html" : "<div class='h-12 flex main-header w-ful…" at bounding box center [392, 262] width 477 height 401
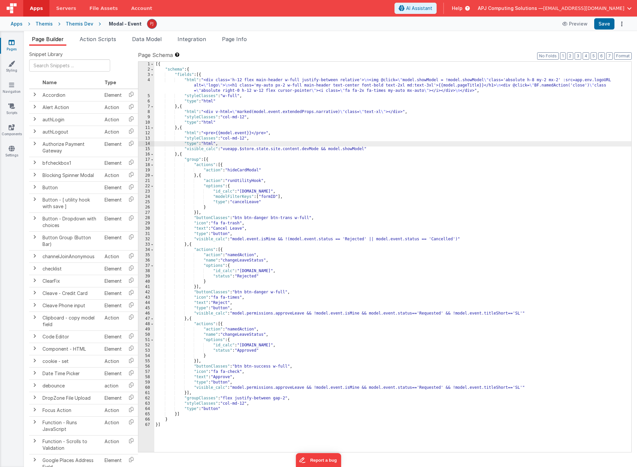
click at [273, 123] on div "[{ "schema" : { "fields" : [{ "html" : "<div class='h-12 flex main-header w-ful…" at bounding box center [392, 262] width 477 height 401
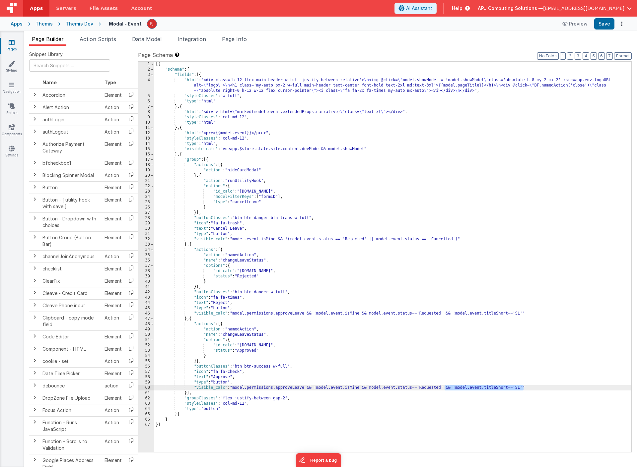
drag, startPoint x: 445, startPoint y: 387, endPoint x: 524, endPoint y: 387, distance: 79.3
click at [524, 387] on div "[{ "schema" : { "fields" : [{ "html" : "<div class='h-12 flex main-header w-ful…" at bounding box center [392, 262] width 477 height 401
drag, startPoint x: 524, startPoint y: 314, endPoint x: 445, endPoint y: 312, distance: 78.9
click at [445, 312] on div "[{ "schema" : { "fields" : [{ "html" : "<div class='h-12 flex main-header w-ful…" at bounding box center [392, 262] width 477 height 401
click at [605, 23] on button "Save" at bounding box center [604, 23] width 20 height 11
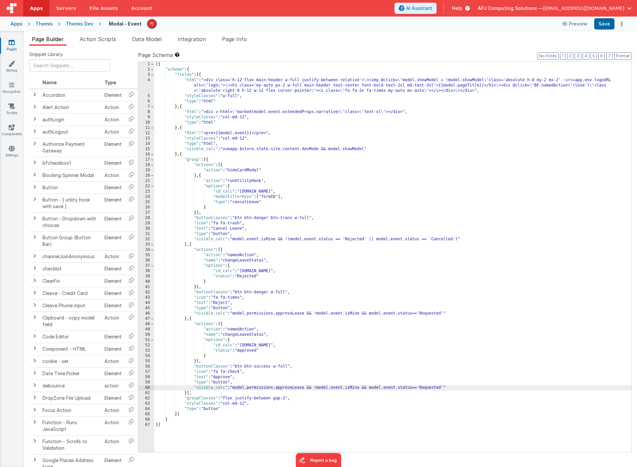
click at [369, 388] on div "[{ "schema" : { "fields" : [{ "html" : "<div class='h-12 flex main-header w-ful…" at bounding box center [392, 262] width 477 height 401
click at [324, 172] on div "[{ "schema" : { "fields" : [{ "html" : "<div class='h-12 flex main-header w-ful…" at bounding box center [392, 262] width 477 height 401
drag, startPoint x: 370, startPoint y: 314, endPoint x: 414, endPoint y: 314, distance: 43.1
click at [414, 314] on div "[{ "schema" : { "fields" : [{ "html" : "<div class='h-12 flex main-header w-ful…" at bounding box center [392, 262] width 477 height 401
click at [229, 302] on div "[{ "schema" : { "fields" : [{ "html" : "<div class='h-12 flex main-header w-ful…" at bounding box center [392, 262] width 477 height 401
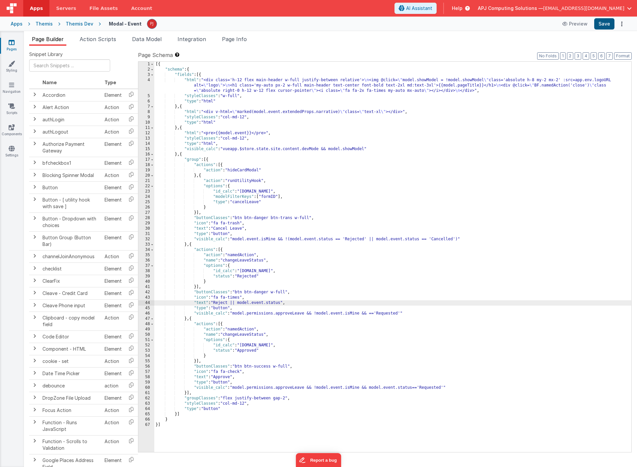
click at [602, 24] on button "Save" at bounding box center [604, 23] width 20 height 11
click at [240, 303] on div "[{ "schema" : { "fields" : [{ "html" : "<div class='h-12 flex main-header w-ful…" at bounding box center [392, 262] width 477 height 401
drag, startPoint x: 230, startPoint y: 304, endPoint x: 281, endPoint y: 302, distance: 51.1
click at [281, 302] on div "[{ "schema" : { "fields" : [{ "html" : "<div class='h-12 flex main-header w-ful…" at bounding box center [392, 262] width 477 height 401
click at [370, 314] on div "[{ "schema" : { "fields" : [{ "html" : "<div class='h-12 flex main-header w-ful…" at bounding box center [392, 262] width 477 height 401
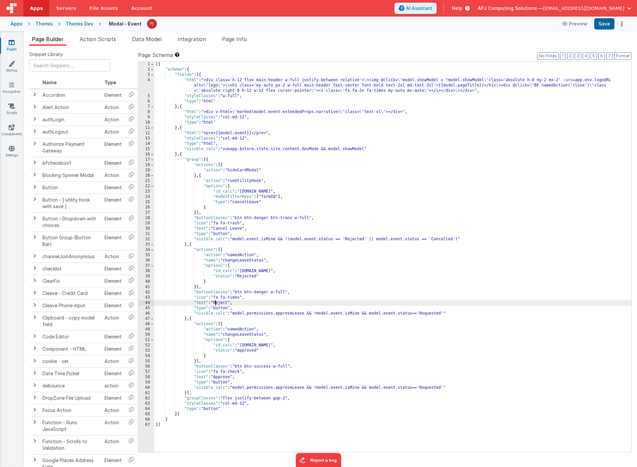
click at [216, 304] on div "[{ "schema" : { "fields" : [{ "html" : "<div class='h-12 flex main-header w-ful…" at bounding box center [392, 262] width 477 height 401
click at [223, 304] on div "[{ "schema" : { "fields" : [{ "html" : "<div class='h-12 flex main-header w-ful…" at bounding box center [392, 262] width 477 height 401
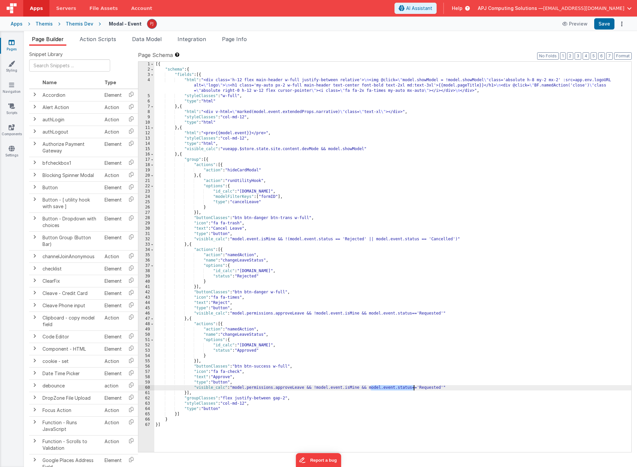
drag, startPoint x: 370, startPoint y: 388, endPoint x: 413, endPoint y: 389, distance: 43.1
click at [413, 389] on div "[{ "schema" : { "fields" : [{ "html" : "<div class='h-12 flex main-header w-ful…" at bounding box center [392, 262] width 477 height 401
click at [223, 302] on div "[{ "schema" : { "fields" : [{ "html" : "<div class='h-12 flex main-header w-ful…" at bounding box center [392, 262] width 477 height 401
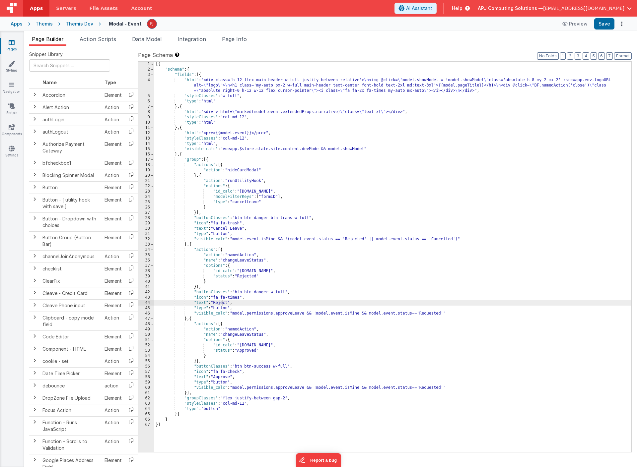
click at [223, 302] on div "[{ "schema" : { "fields" : [{ "html" : "<div class='h-12 flex main-header w-ful…" at bounding box center [392, 262] width 477 height 401
click at [216, 304] on div "[{ "schema" : { "fields" : [{ "html" : "<div class='h-12 flex main-header w-ful…" at bounding box center [392, 262] width 477 height 401
click at [263, 302] on div "[{ "schema" : { "fields" : [{ "html" : "<div class='h-12 flex main-header w-ful…" at bounding box center [392, 262] width 477 height 401
click at [253, 302] on div "[{ "schema" : { "fields" : [{ "html" : "<div class='h-12 flex main-header w-ful…" at bounding box center [392, 262] width 477 height 401
click at [220, 304] on div "[{ "schema" : { "fields" : [{ "html" : "<div class='h-12 flex main-header w-ful…" at bounding box center [392, 262] width 477 height 401
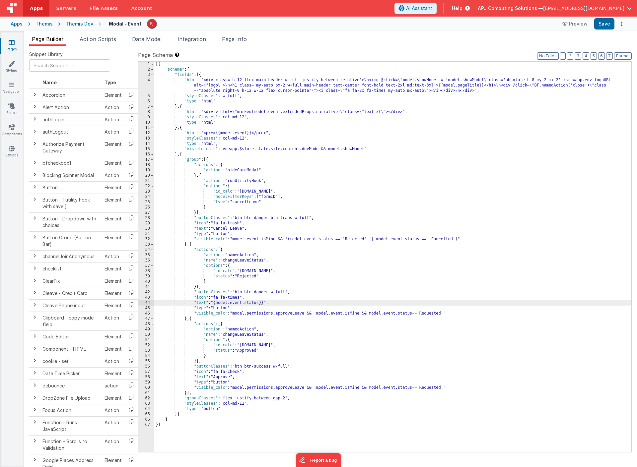
click at [263, 304] on div "[{ "schema" : { "fields" : [{ "html" : "<div class='h-12 flex main-header w-ful…" at bounding box center [392, 262] width 477 height 401
drag, startPoint x: 13, startPoint y: 101, endPoint x: 216, endPoint y: 304, distance: 286.1
click at [216, 304] on div "[{ "schema" : { "fields" : [{ "html" : "<div class='h-12 flex main-header w-ful…" at bounding box center [392, 262] width 477 height 401
click at [188, 356] on div "[{ "schema" : { "fields" : [{ "html" : "<div class='h-12 flex main-header w-ful…" at bounding box center [392, 262] width 477 height 401
drag, startPoint x: 195, startPoint y: 302, endPoint x: 233, endPoint y: 301, distance: 37.5
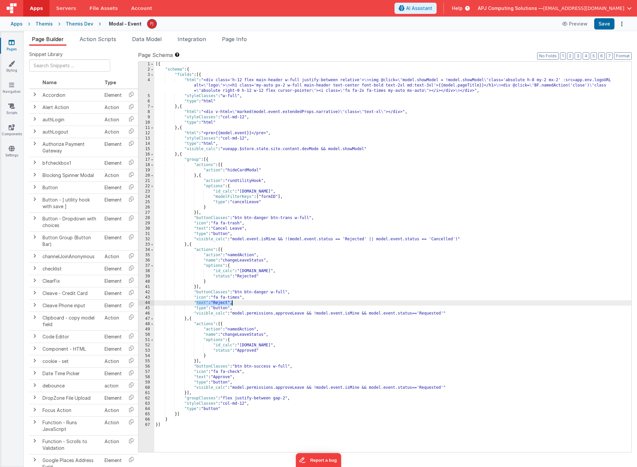
click at [233, 301] on div "[{ "schema" : { "fields" : [{ "html" : "<div class='h-12 flex main-header w-ful…" at bounding box center [392, 262] width 477 height 401
drag, startPoint x: 192, startPoint y: 303, endPoint x: 232, endPoint y: 301, distance: 39.5
click at [232, 301] on div "[{ "schema" : { "fields" : [{ "html" : "<div class='h-12 flex main-header w-ful…" at bounding box center [392, 262] width 477 height 401
click at [432, 6] on span "AI Assistant" at bounding box center [419, 8] width 26 height 7
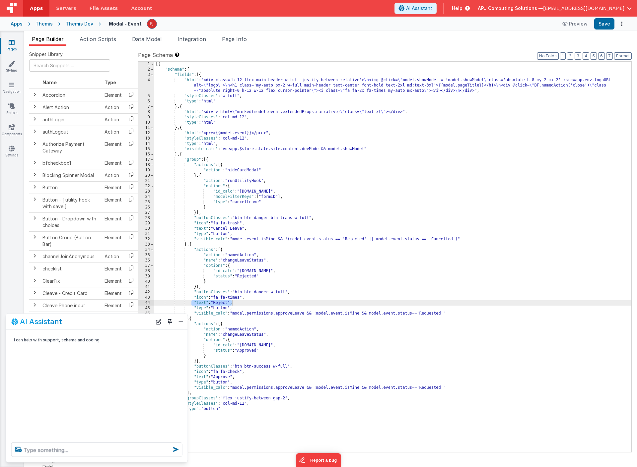
click at [432, 10] on span "AI Assistant" at bounding box center [419, 8] width 26 height 7
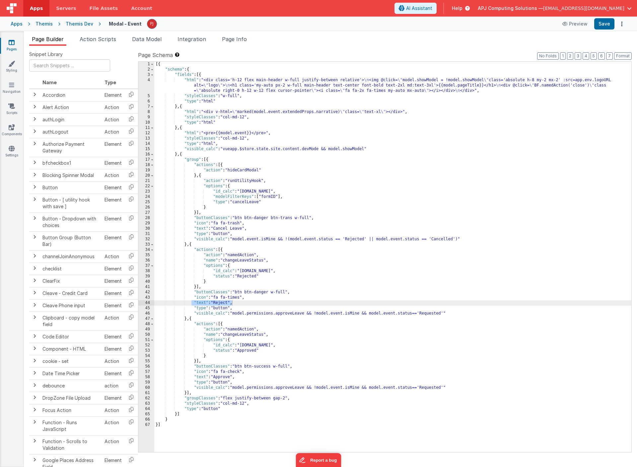
click at [432, 8] on span "AI Assistant" at bounding box center [419, 8] width 26 height 7
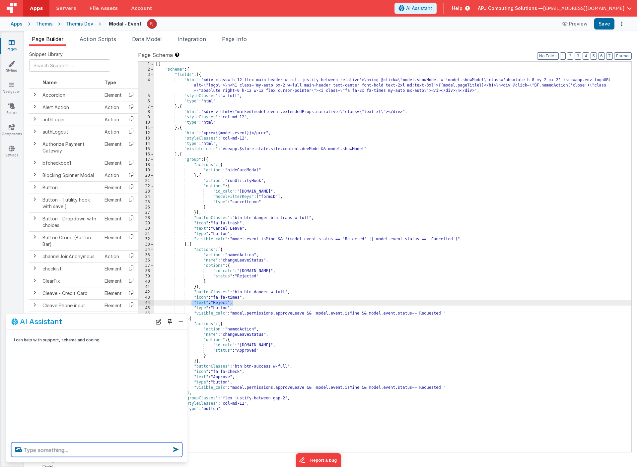
click at [38, 452] on textarea at bounding box center [96, 450] width 171 height 15
click at [130, 443] on textarea "I have this button label and I want to add model.event.status to the label" at bounding box center [96, 446] width 171 height 23
click at [112, 449] on textarea "I have this button label and I want to add model.event.status to the label" at bounding box center [96, 446] width 171 height 23
paste textarea ""text": "Reject""
type textarea "I have this button label and I want to add model.event.status to the label "tex…"
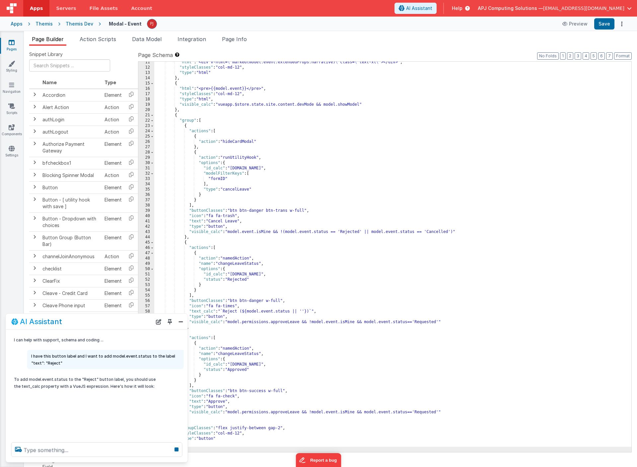
scroll to position [87, 0]
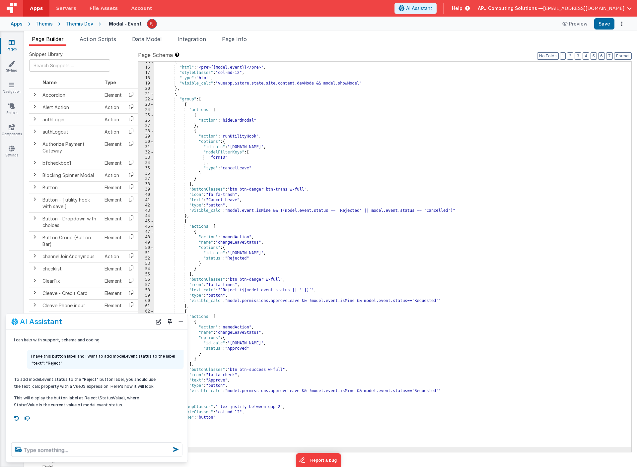
click at [54, 388] on p "To add model.event.status to the "Reject" button label, you should use the text…" at bounding box center [88, 383] width 149 height 14
click at [110, 392] on div "To add model.event.status to the "Reject" button label, you should use the text…" at bounding box center [88, 392] width 149 height 32
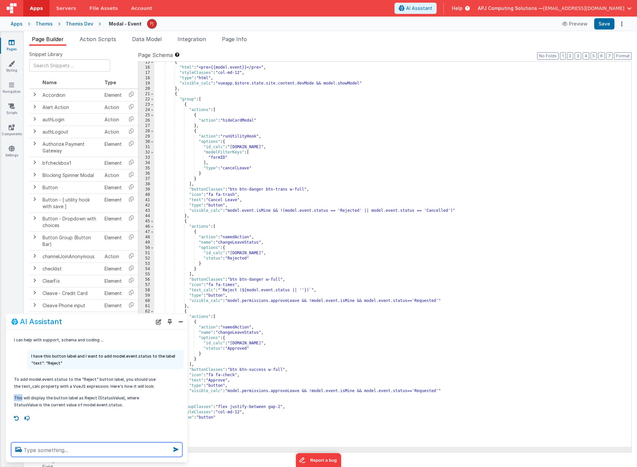
click at [51, 450] on textarea at bounding box center [96, 450] width 171 height 15
click at [57, 450] on textarea "show me the text_calc" at bounding box center [96, 450] width 171 height 15
type textarea "show me the exact text_calc"
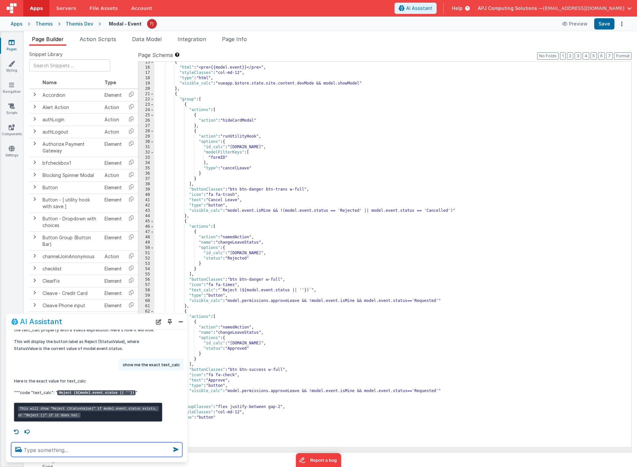
scroll to position [70, 0]
click at [284, 332] on div "{ "html" : "<pre>{{model.event}}</pre>" , "styleClasses" : "col-md-12" , "type"…" at bounding box center [392, 260] width 477 height 401
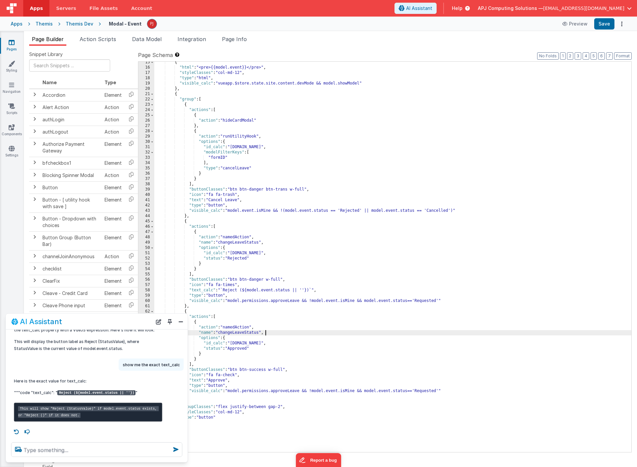
click at [306, 320] on div "{ "html" : "<pre>{{model.event}}</pre>" , "styleClasses" : "col-md-12" , "type"…" at bounding box center [392, 260] width 477 height 401
click at [268, 430] on div "{ "html" : "<pre>{{model.event}}</pre>" , "styleClasses" : "col-md-12" , "type"…" at bounding box center [392, 260] width 477 height 401
click at [180, 321] on button "Close" at bounding box center [180, 321] width 9 height 9
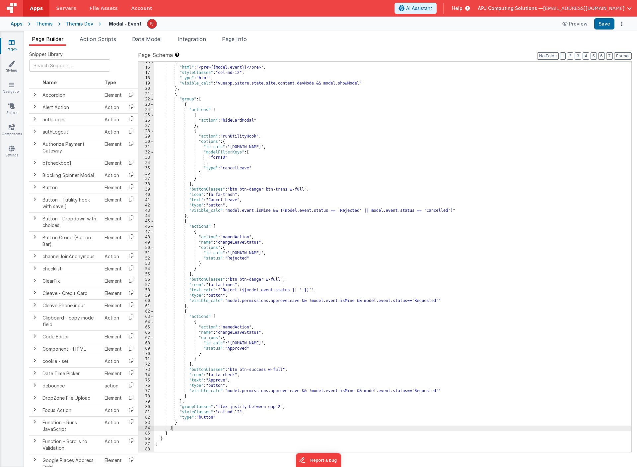
click at [191, 397] on div "{ "html" : "<pre>{{model.event}}</pre>" , "styleClasses" : "col-md-12" , "type"…" at bounding box center [392, 260] width 477 height 401
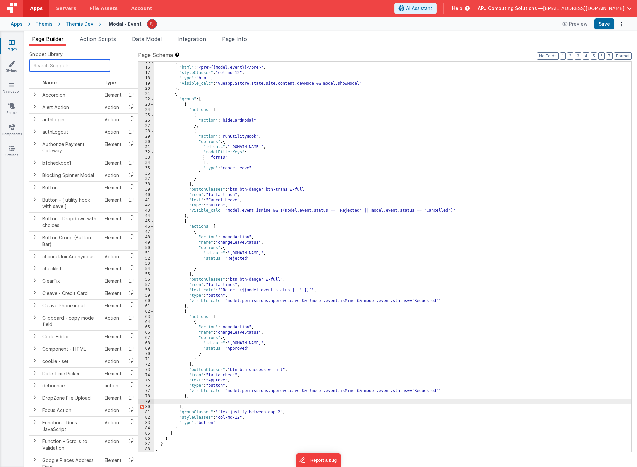
click at [55, 65] on input "text" at bounding box center [69, 65] width 81 height 12
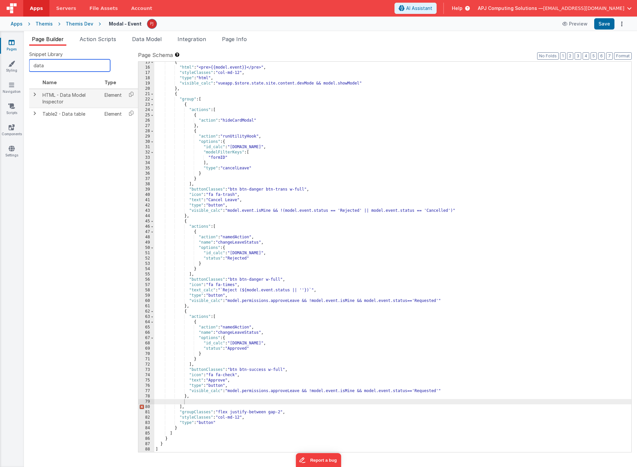
type input "data"
click at [35, 94] on span at bounding box center [34, 94] width 5 height 5
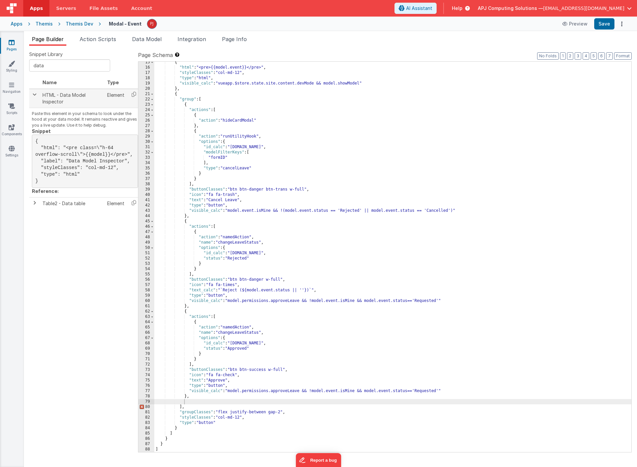
click at [34, 94] on span at bounding box center [34, 94] width 5 height 5
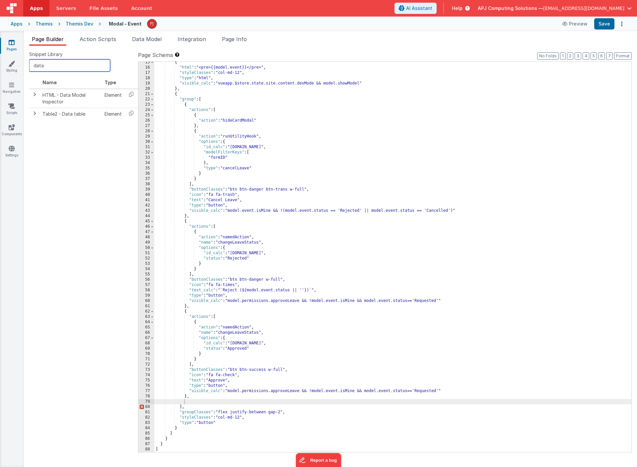
click at [49, 64] on input "data" at bounding box center [69, 65] width 81 height 12
click at [194, 396] on div "{ "html" : "<pre>{{model.event}}</pre>" , "styleClasses" : "col-md-12" , "type"…" at bounding box center [392, 260] width 477 height 401
click at [310, 310] on div "{ "html" : "<pre>{{model.event}}</pre>" , "styleClasses" : "col-md-12" , "type"…" at bounding box center [392, 260] width 477 height 401
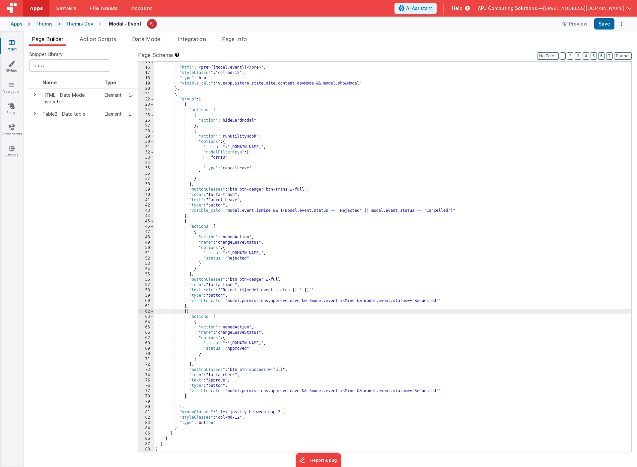
click at [202, 381] on div "{ "html" : "<pre>{{model.event}}</pre>" , "styleClasses" : "col-md-12" , "type"…" at bounding box center [392, 260] width 477 height 401
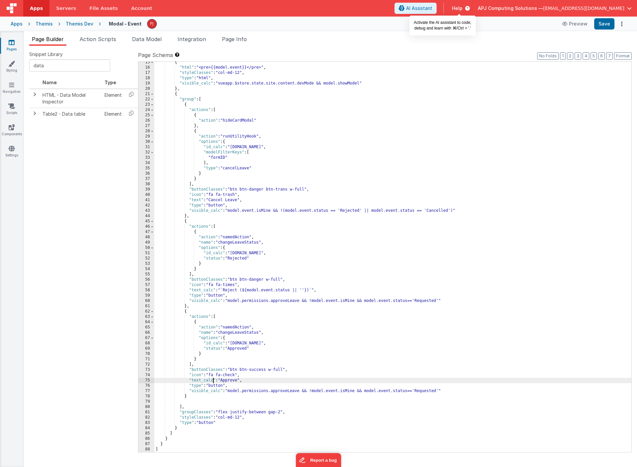
click at [432, 8] on span "AI Assistant" at bounding box center [419, 8] width 26 height 7
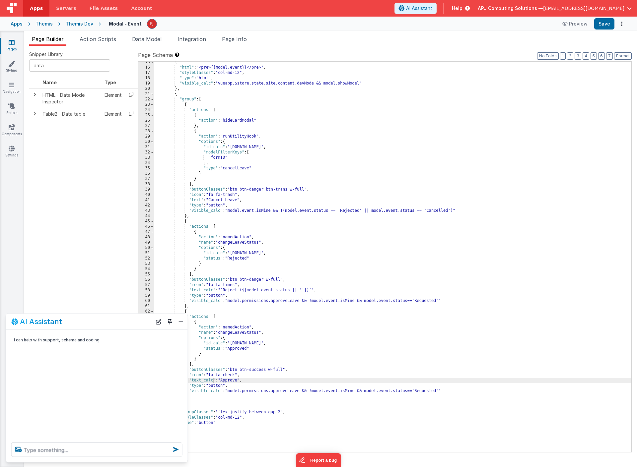
click at [432, 8] on span "AI Assistant" at bounding box center [419, 8] width 26 height 7
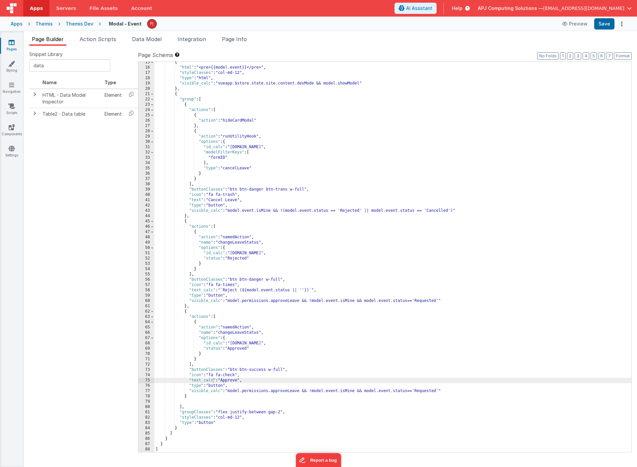
click at [221, 381] on div "{ "html" : "<pre>{{model.event}}</pre>" , "styleClasses" : "col-md-12" , "type"…" at bounding box center [392, 260] width 477 height 401
drag, startPoint x: 221, startPoint y: 381, endPoint x: 241, endPoint y: 379, distance: 20.3
click at [241, 379] on div "{ "html" : "<pre>{{model.event}}</pre>" , "styleClasses" : "col-md-12" , "type"…" at bounding box center [392, 260] width 477 height 401
click at [470, 157] on div "{ "html" : "<pre>{{model.event}}</pre>" , "styleClasses" : "col-md-12" , "type"…" at bounding box center [392, 260] width 477 height 401
click at [239, 381] on div "{ "html" : "<pre>{{model.event}}</pre>" , "styleClasses" : "col-md-12" , "type"…" at bounding box center [392, 260] width 477 height 401
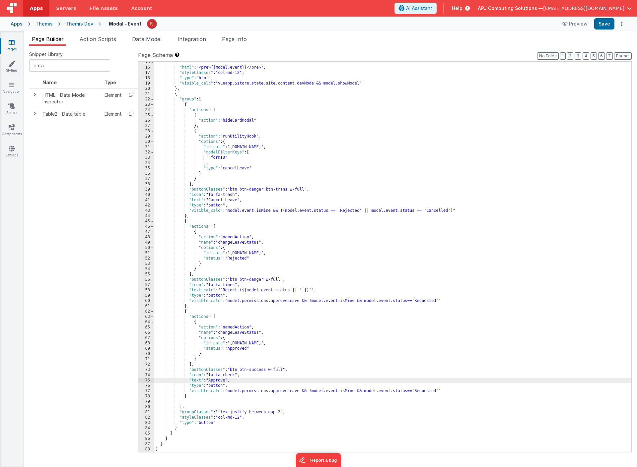
click at [236, 292] on div "{ "html" : "<pre>{{model.event}}</pre>" , "styleClasses" : "col-md-12" , "type"…" at bounding box center [392, 260] width 477 height 401
click at [281, 292] on div "{ "html" : "<pre>{{model.event}}</pre>" , "styleClasses" : "col-md-12" , "type"…" at bounding box center [392, 260] width 477 height 401
click at [603, 25] on button "Save" at bounding box center [604, 23] width 20 height 11
click at [284, 291] on div "{ "html" : "<pre>{{model.event}}</pre>" , "styleClasses" : "col-md-12" , "type"…" at bounding box center [392, 260] width 477 height 401
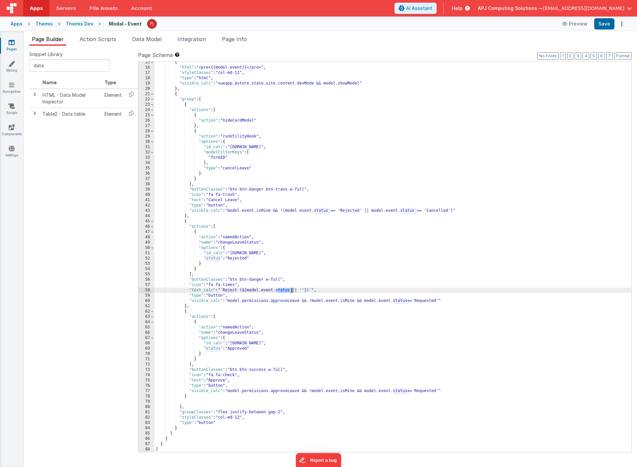
click at [276, 290] on div "{ "html" : "<pre>{{model.event}}</pre>" , "styleClasses" : "col-md-12" , "type"…" at bounding box center [392, 260] width 477 height 401
drag, startPoint x: 276, startPoint y: 290, endPoint x: 289, endPoint y: 289, distance: 13.0
click at [289, 289] on div "{ "html" : "<pre>{{model.event}}</pre>" , "styleClasses" : "col-md-12" , "type"…" at bounding box center [392, 260] width 477 height 401
click at [292, 290] on div "{ "html" : "<pre>{{model.event}}</pre>" , "styleClasses" : "col-md-12" , "type"…" at bounding box center [392, 260] width 477 height 401
click at [278, 290] on div "{ "html" : "<pre>{{model.event}}</pre>" , "styleClasses" : "col-md-12" , "type"…" at bounding box center [392, 260] width 477 height 401
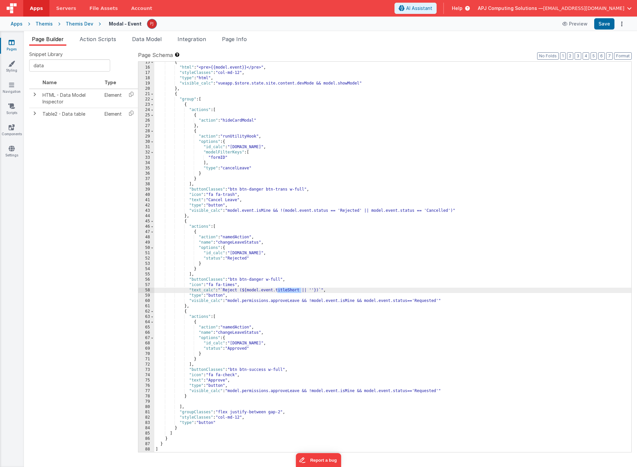
drag, startPoint x: 278, startPoint y: 291, endPoint x: 301, endPoint y: 290, distance: 23.6
click at [301, 290] on div "{ "html" : "<pre>{{model.event}}</pre>" , "styleClasses" : "col-md-12" , "type"…" at bounding box center [392, 260] width 477 height 401
click at [284, 290] on div "{ "html" : "<pre>{{model.event}}</pre>" , "styleClasses" : "col-md-12" , "type"…" at bounding box center [392, 260] width 477 height 401
click at [274, 291] on div "{ "html" : "<pre>{{model.event}}</pre>" , "styleClasses" : "col-md-12" , "type"…" at bounding box center [392, 260] width 477 height 401
drag, startPoint x: 239, startPoint y: 292, endPoint x: 320, endPoint y: 290, distance: 80.6
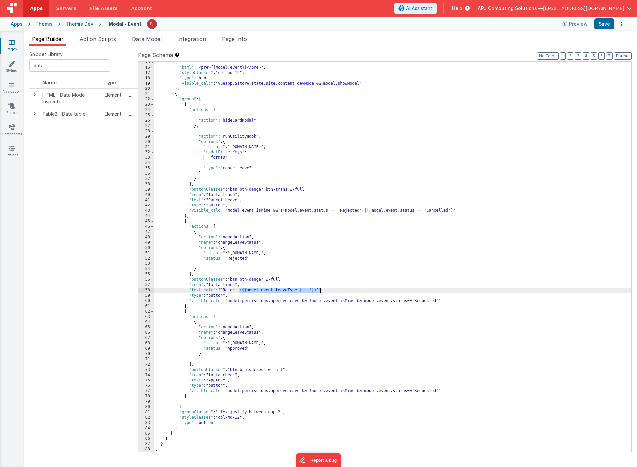
click at [320, 290] on div "{ "html" : "<pre>{{model.event}}</pre>" , "styleClasses" : "col-md-12" , "type"…" at bounding box center [392, 260] width 477 height 401
click at [378, 134] on div "{ "html" : "<pre>{{model.event}}</pre>" , "styleClasses" : "col-md-12" , "type"…" at bounding box center [392, 260] width 477 height 401
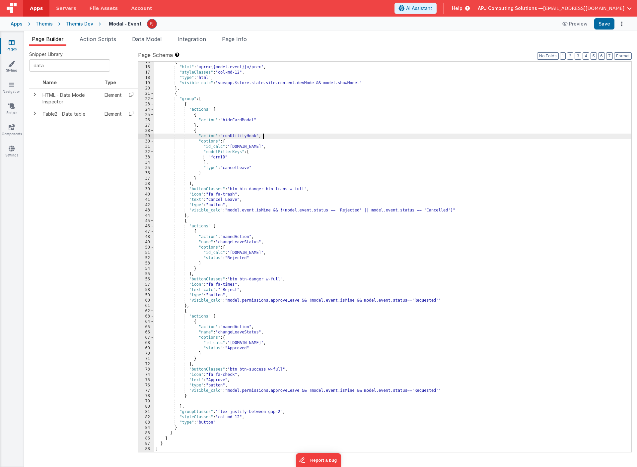
scroll to position [92, 0]
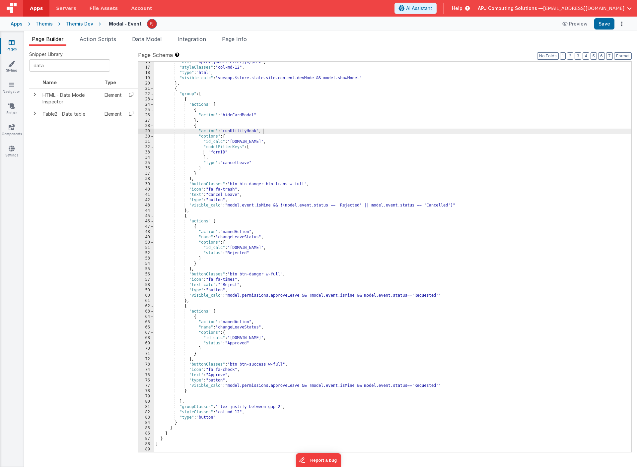
click at [101, 40] on span "Action Scripts" at bounding box center [98, 39] width 36 height 7
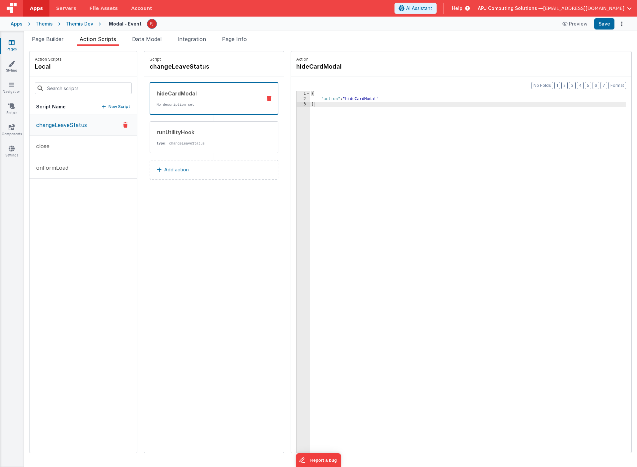
click at [78, 25] on div "Themis Dev" at bounding box center [80, 24] width 28 height 7
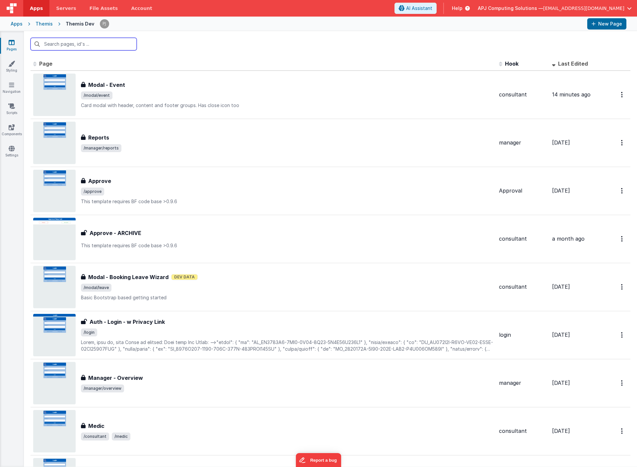
click at [96, 44] on input "text" at bounding box center [84, 44] width 106 height 13
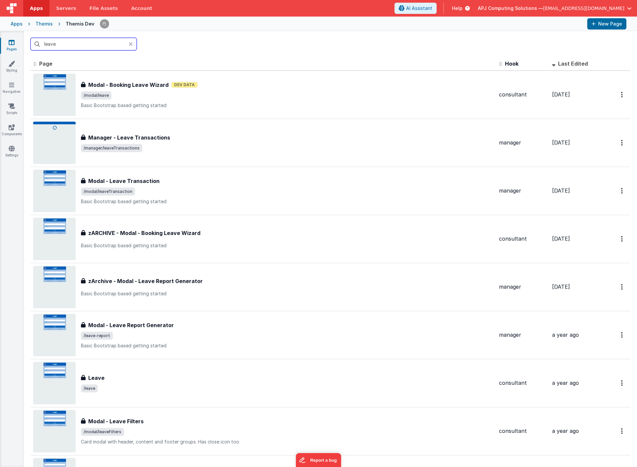
type input "leave"
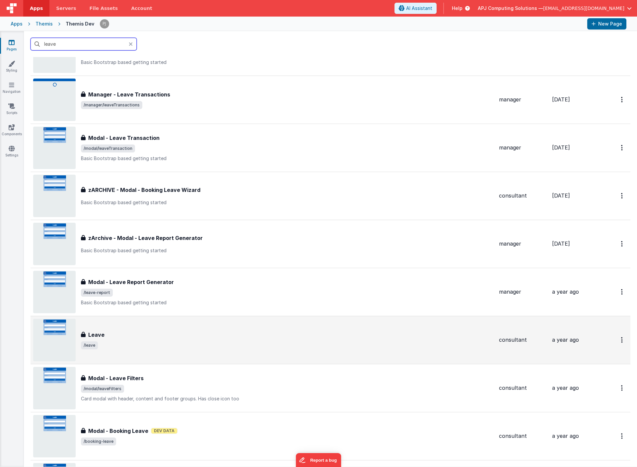
scroll to position [62, 0]
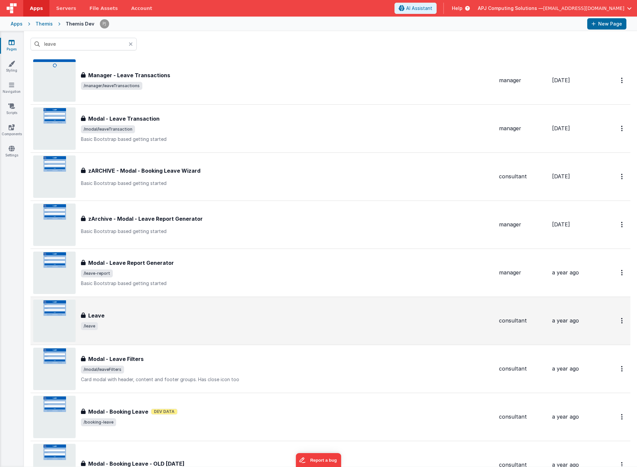
click at [89, 312] on h3 "Leave" at bounding box center [96, 316] width 16 height 8
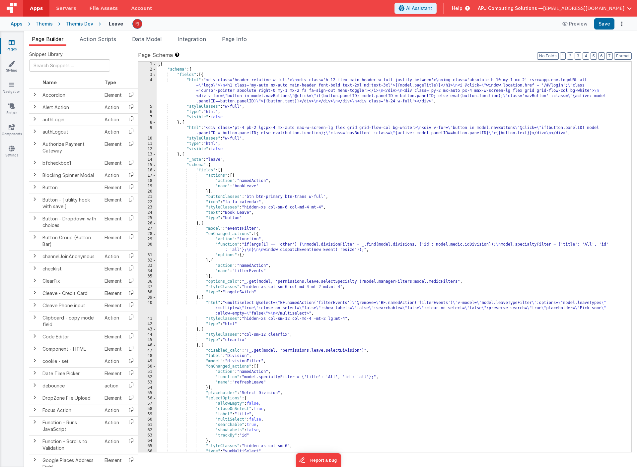
click at [425, 185] on div "[{ "schema" : { "fields" : [{ "html" : "<div class='header relative w-full'> \n…" at bounding box center [394, 262] width 475 height 401
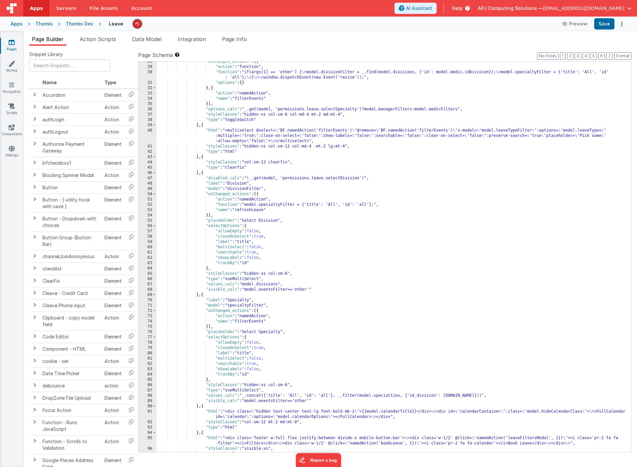
scroll to position [173, 0]
click at [96, 41] on span "Action Scripts" at bounding box center [98, 39] width 36 height 7
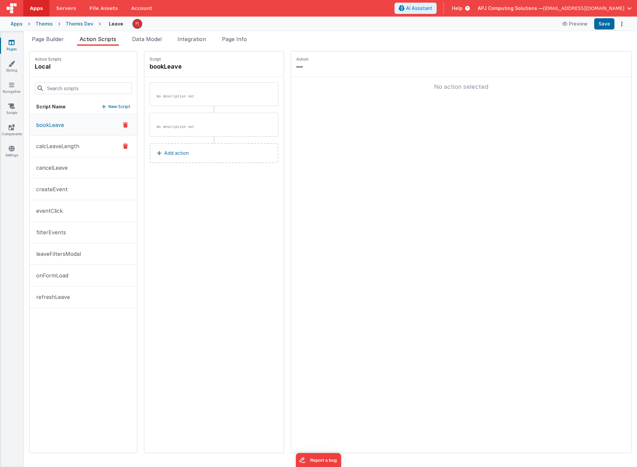
click at [57, 146] on p "calcLeaveLength" at bounding box center [55, 146] width 47 height 8
click at [54, 189] on p "createEvent" at bounding box center [49, 189] width 35 height 8
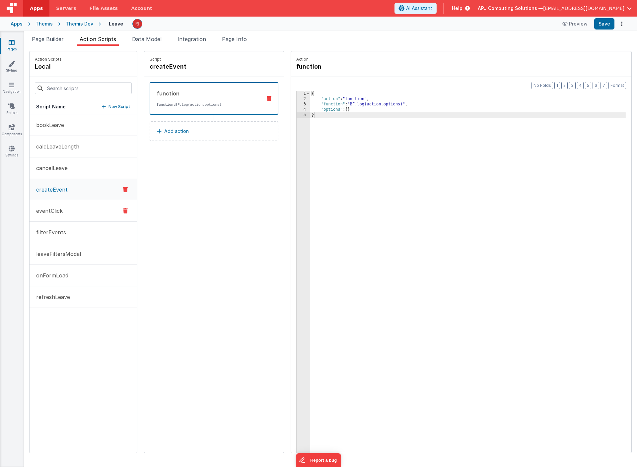
click at [59, 212] on p "eventClick" at bounding box center [47, 211] width 31 height 8
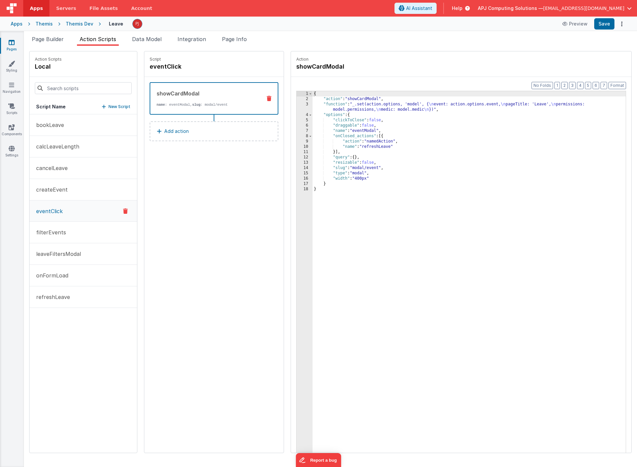
click at [307, 108] on div "3" at bounding box center [304, 107] width 16 height 11
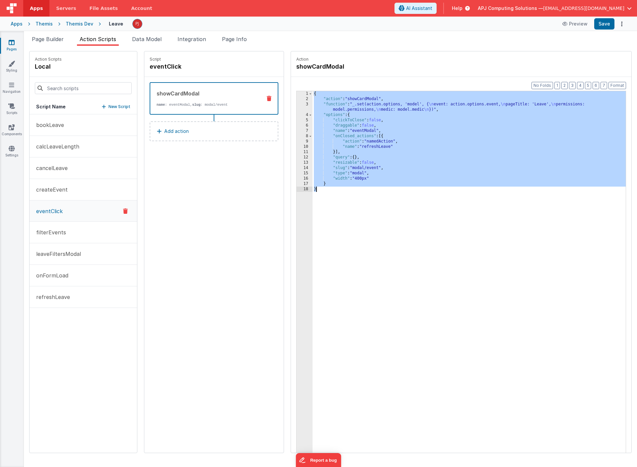
click at [309, 109] on div "3" at bounding box center [304, 107] width 16 height 11
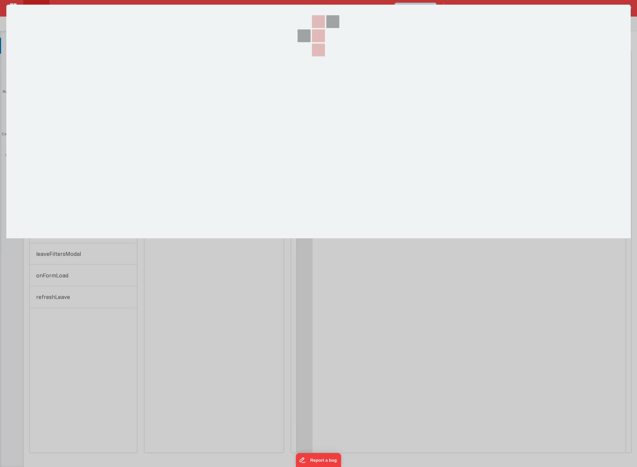
click at [309, 109] on div at bounding box center [318, 122] width 66 height 234
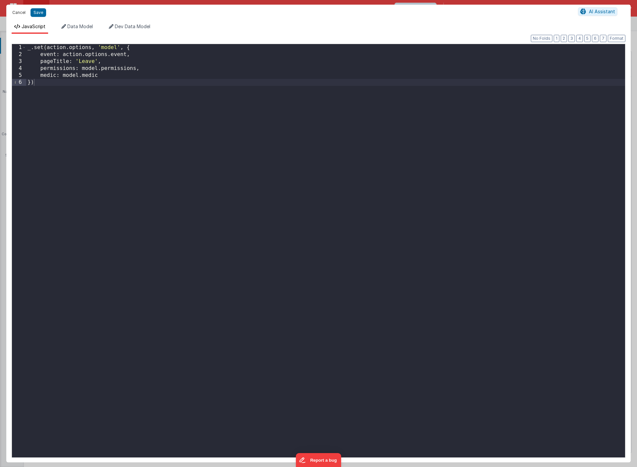
click at [19, 14] on button "Cancel" at bounding box center [19, 12] width 20 height 9
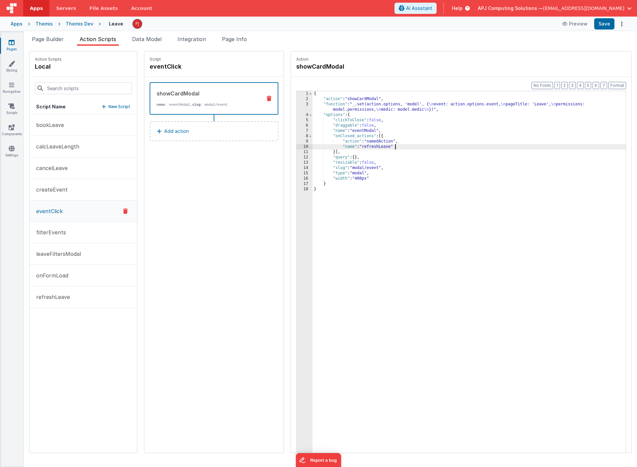
click at [417, 147] on div "{ "action" : "showCardModal" , "function" : "_.set(action.options, 'model', { \…" at bounding box center [468, 287] width 313 height 393
click at [75, 25] on div "Themis Dev" at bounding box center [80, 24] width 28 height 7
click at [79, 22] on div "Themis Dev" at bounding box center [80, 24] width 28 height 7
click at [79, 23] on div "Themis Dev" at bounding box center [80, 24] width 28 height 7
click at [72, 24] on div "Themis Dev" at bounding box center [80, 24] width 28 height 7
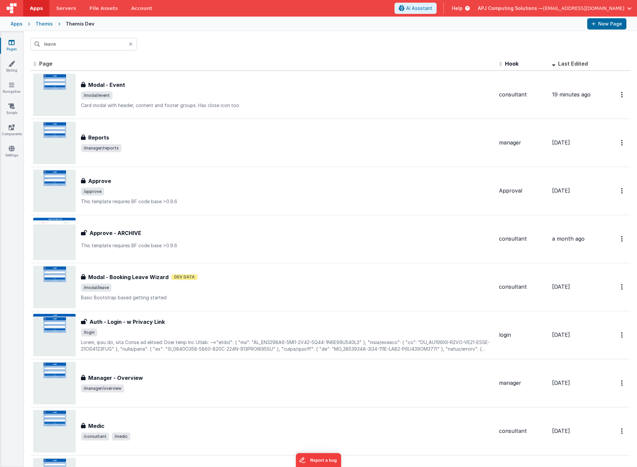
click at [59, 86] on img at bounding box center [54, 95] width 42 height 42
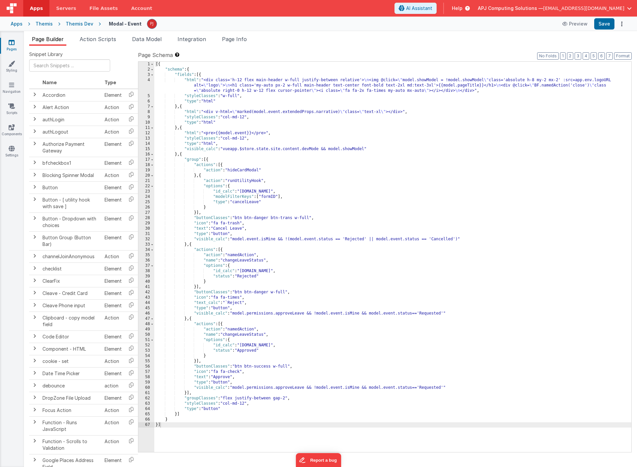
click at [337, 317] on div "[{ "schema" : { "fields" : [{ "html" : "<div class='h-12 flex main-header w-ful…" at bounding box center [392, 262] width 477 height 401
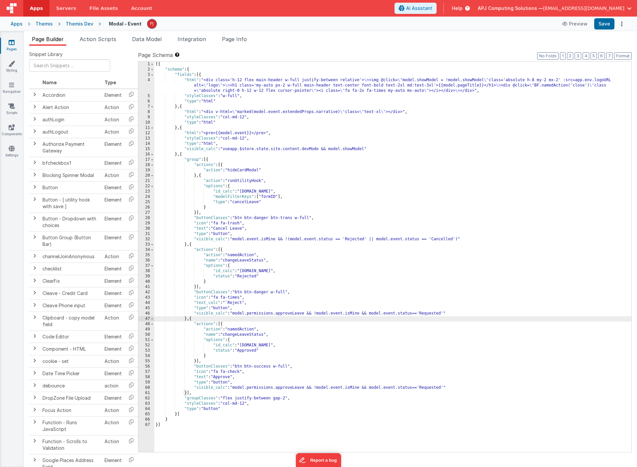
click at [287, 274] on div "[{ "schema" : { "fields" : [{ "html" : "<div class='h-12 flex main-header w-ful…" at bounding box center [392, 262] width 477 height 401
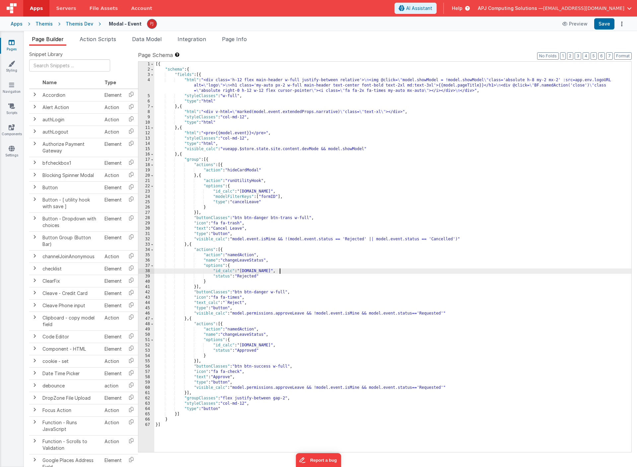
click at [338, 259] on div "[{ "schema" : { "fields" : [{ "html" : "<div class='h-12 flex main-header w-ful…" at bounding box center [392, 262] width 477 height 401
click at [219, 266] on div "[{ "schema" : { "fields" : [{ "html" : "<div class='h-12 flex main-header w-ful…" at bounding box center [392, 262] width 477 height 401
click at [215, 308] on div "[{ "schema" : { "fields" : [{ "html" : "<div class='h-12 flex main-header w-ful…" at bounding box center [392, 262] width 477 height 401
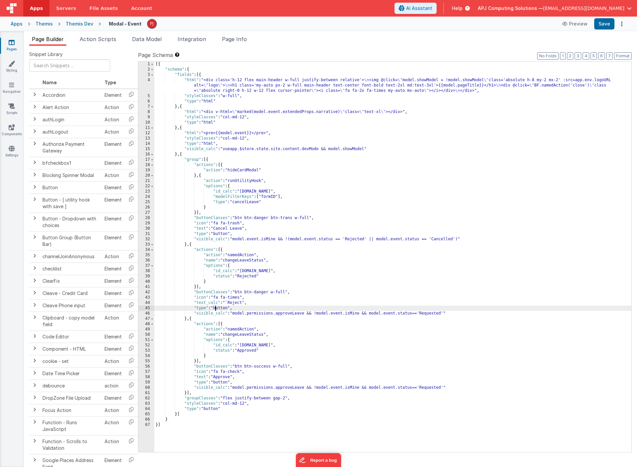
click at [205, 304] on div "[{ "schema" : { "fields" : [{ "html" : "<div class='h-12 flex main-header w-ful…" at bounding box center [392, 262] width 477 height 401
click at [229, 302] on div "[{ "schema" : { "fields" : [{ "html" : "<div class='h-12 flex main-header w-ful…" at bounding box center [392, 262] width 477 height 401
click at [219, 303] on div "[{ "schema" : { "fields" : [{ "html" : "<div class='h-12 flex main-header w-ful…" at bounding box center [392, 262] width 477 height 401
click at [150, 87] on div "4" at bounding box center [146, 86] width 16 height 16
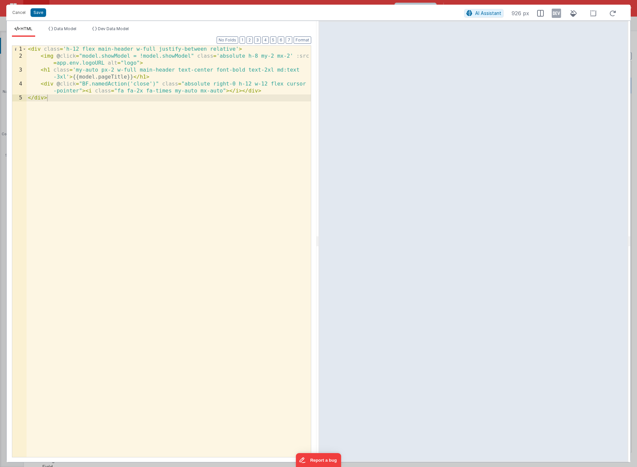
click at [184, 77] on div "< div class = 'h-12 flex main-header w-full justify-between relative' > < img @…" at bounding box center [169, 258] width 284 height 425
click at [18, 10] on button "Cancel" at bounding box center [19, 12] width 20 height 9
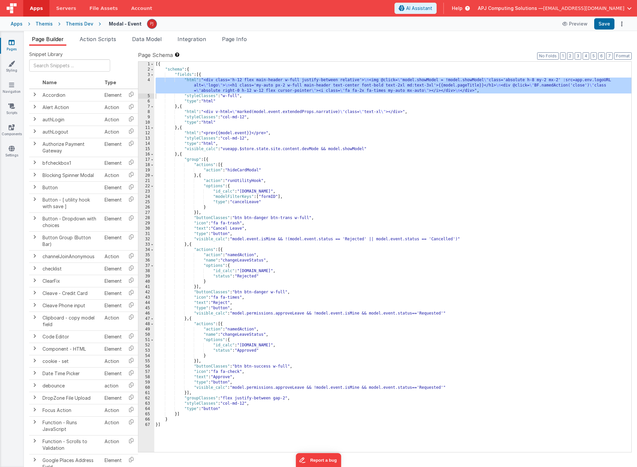
click at [377, 135] on div "[{ "schema" : { "fields" : [{ "html" : "<div class='h-12 flex main-header w-ful…" at bounding box center [392, 262] width 477 height 401
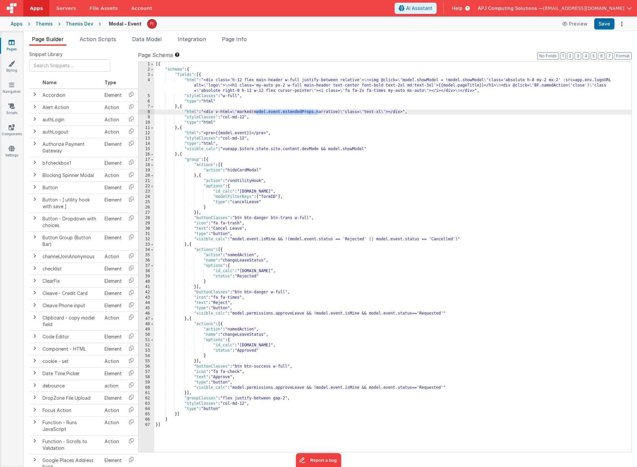
drag, startPoint x: 256, startPoint y: 111, endPoint x: 317, endPoint y: 113, distance: 61.1
click at [317, 113] on div "[{ "schema" : { "fields" : [{ "html" : "<div class='h-12 flex main-header w-ful…" at bounding box center [392, 262] width 477 height 401
click at [352, 295] on div "[{ "schema" : { "fields" : [{ "html" : "<div class='h-12 flex main-header w-ful…" at bounding box center [392, 262] width 477 height 401
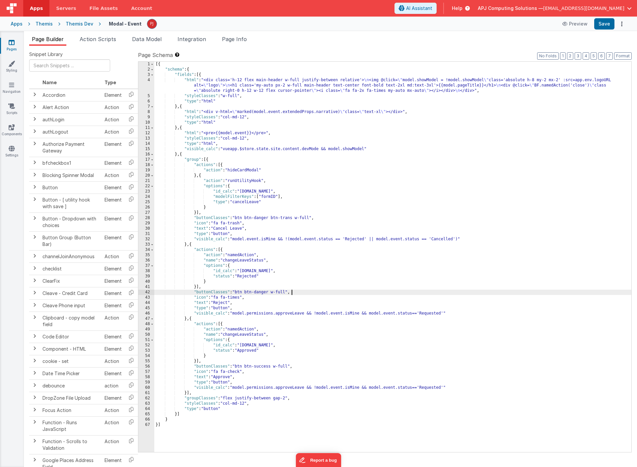
click at [320, 338] on div "[{ "schema" : { "fields" : [{ "html" : "<div class='h-12 flex main-header w-ful…" at bounding box center [392, 262] width 477 height 401
click at [205, 304] on div "[{ "schema" : { "fields" : [{ "html" : "<div class='h-12 flex main-header w-ful…" at bounding box center [392, 262] width 477 height 401
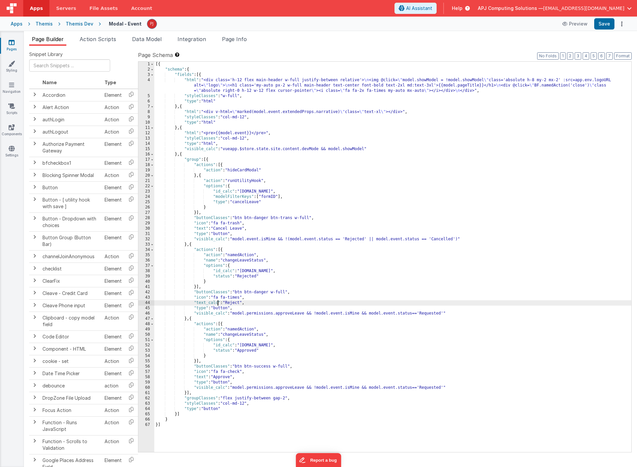
click at [242, 302] on div "[{ "schema" : { "fields" : [{ "html" : "<div class='h-12 flex main-header w-ful…" at bounding box center [392, 262] width 477 height 401
click at [291, 304] on div "[{ "schema" : { "fields" : [{ "html" : "<div class='h-12 flex main-header w-ful…" at bounding box center [392, 262] width 477 height 401
click at [282, 303] on div "[{ "schema" : { "fields" : [{ "html" : "<div class='h-12 flex main-header w-ful…" at bounding box center [392, 262] width 477 height 401
click at [289, 303] on div "[{ "schema" : { "fields" : [{ "html" : "<div class='h-12 flex main-header w-ful…" at bounding box center [392, 262] width 477 height 401
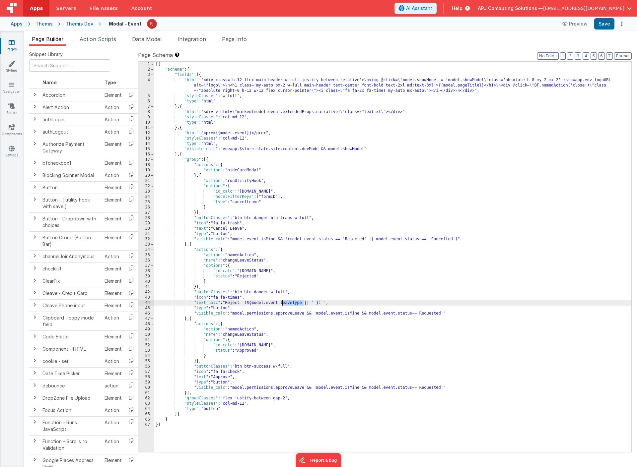
click at [300, 114] on div "[{ "schema" : { "fields" : [{ "html" : "<div class='h-12 flex main-header w-ful…" at bounding box center [392, 262] width 477 height 401
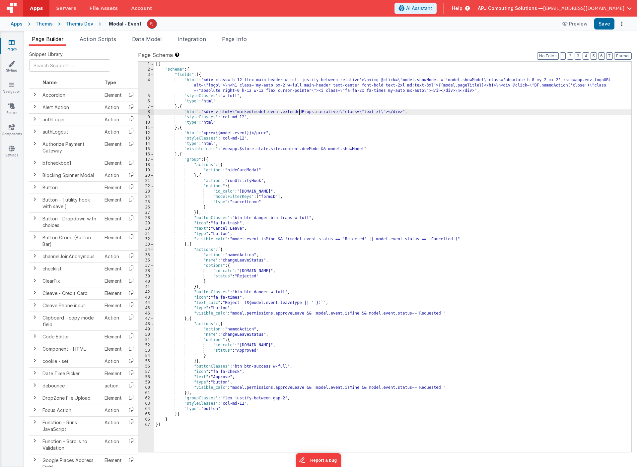
click at [300, 114] on div "[{ "schema" : { "fields" : [{ "html" : "<div class='h-12 flex main-header w-ful…" at bounding box center [392, 262] width 477 height 401
click at [292, 304] on div "[{ "schema" : { "fields" : [{ "html" : "<div class='h-12 flex main-header w-ful…" at bounding box center [392, 262] width 477 height 401
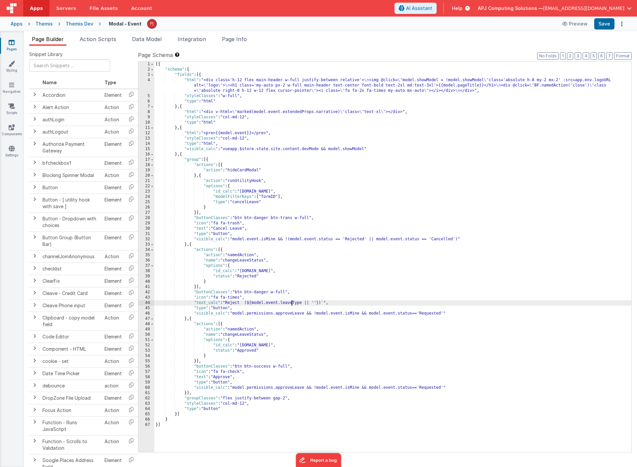
click at [292, 304] on div "[{ "schema" : { "fields" : [{ "html" : "<div class='h-12 flex main-header w-ful…" at bounding box center [392, 262] width 477 height 401
paste textarea
click at [432, 335] on div "[{ "schema" : { "fields" : [{ "html" : "<div class='h-12 flex main-header w-ful…" at bounding box center [392, 262] width 477 height 401
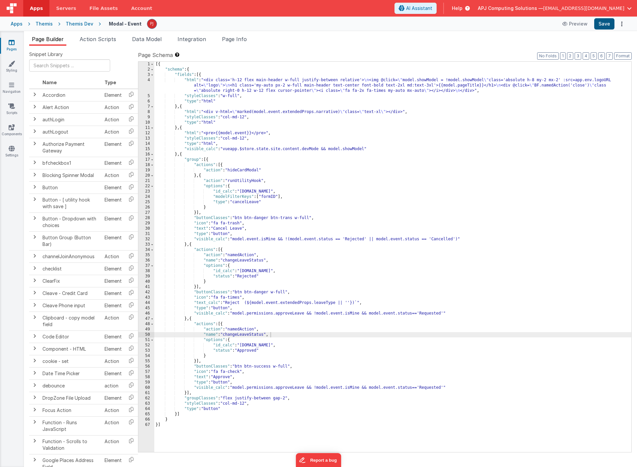
click at [607, 22] on button "Save" at bounding box center [604, 23] width 20 height 11
click at [357, 304] on div "[{ "schema" : { "fields" : [{ "html" : "<div class='h-12 flex main-header w-ful…" at bounding box center [392, 262] width 477 height 401
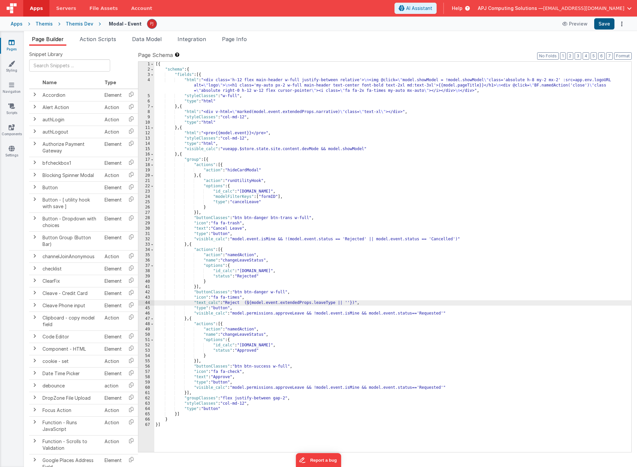
click at [602, 22] on button "Save" at bounding box center [604, 23] width 20 height 11
click at [245, 305] on div "[{ "schema" : { "fields" : [{ "html" : "<div class='h-12 flex main-header w-ful…" at bounding box center [392, 262] width 477 height 401
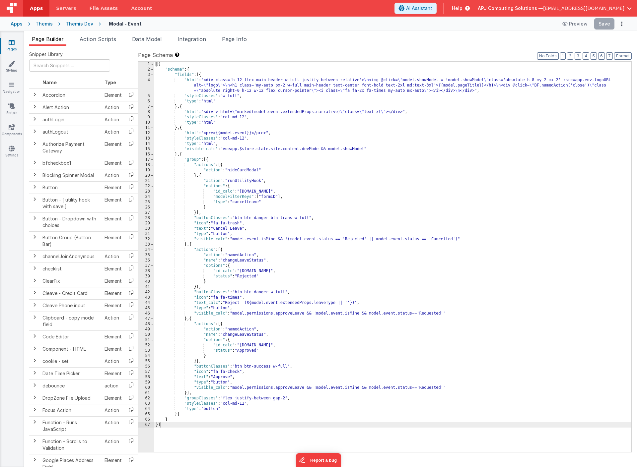
click at [331, 343] on div "[{ "schema" : { "fields" : [{ "html" : "<div class='h-12 flex main-header w-ful…" at bounding box center [392, 262] width 477 height 401
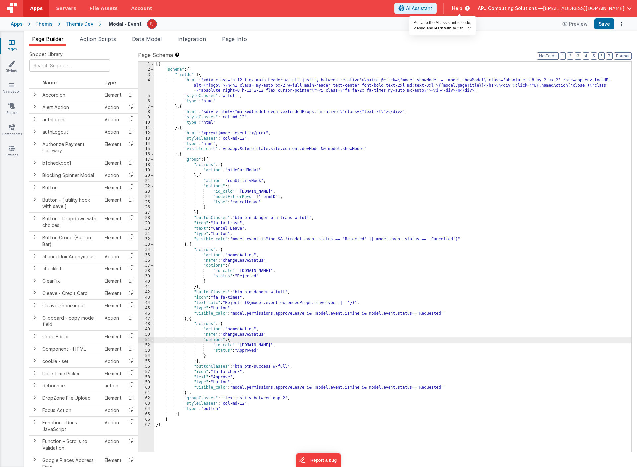
click at [432, 9] on span "AI Assistant" at bounding box center [419, 8] width 26 height 7
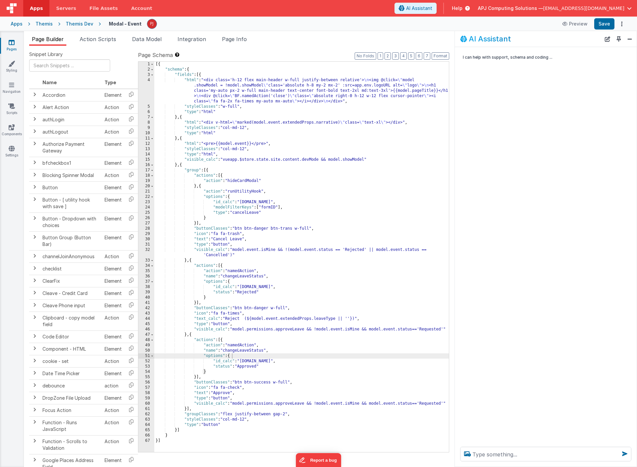
click at [519, 366] on div "I can help with support, schema and coding ..." at bounding box center [546, 244] width 182 height 395
click at [267, 315] on div "[{ "schema" : { "fields" : [{ "html" : "<div class='h-12 flex main-header w-ful…" at bounding box center [301, 262] width 295 height 401
click at [245, 319] on div "[{ "schema" : { "fields" : [{ "html" : "<div class='h-12 flex main-header w-ful…" at bounding box center [301, 262] width 295 height 401
click at [241, 319] on div "[{ "schema" : { "fields" : [{ "html" : "<div class='h-12 flex main-header w-ful…" at bounding box center [301, 262] width 295 height 401
click at [227, 320] on div "[{ "schema" : { "fields" : [{ "html" : "<div class='h-12 flex main-header w-ful…" at bounding box center [301, 262] width 295 height 401
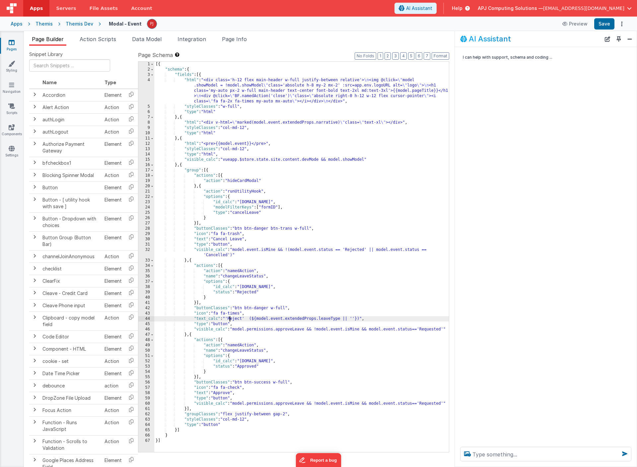
click at [249, 319] on div "[{ "schema" : { "fields" : [{ "html" : "<div class='h-12 flex main-header w-ful…" at bounding box center [301, 262] width 295 height 401
click at [552, 333] on div "I can help with support, schema and coding ..." at bounding box center [546, 244] width 182 height 395
click at [604, 24] on button "Save" at bounding box center [604, 23] width 20 height 11
drag, startPoint x: 194, startPoint y: 319, endPoint x: 363, endPoint y: 318, distance: 169.1
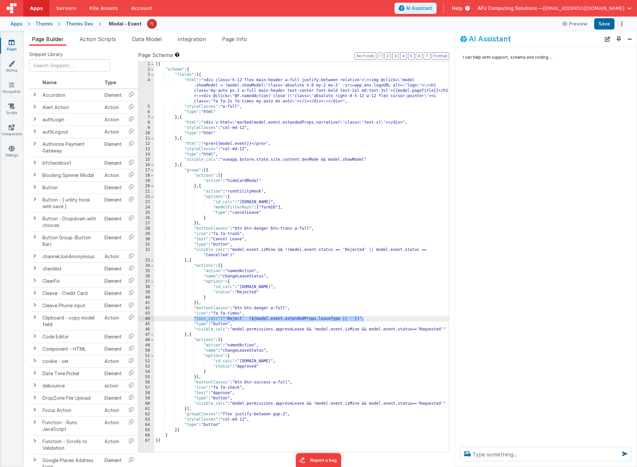
click at [363, 318] on div "[{ "schema" : { "fields" : [{ "html" : "<div class='h-12 flex main-header w-ful…" at bounding box center [301, 262] width 295 height 401
click at [481, 60] on p "I can help with support, schema and coding ..." at bounding box center [537, 57] width 149 height 7
click at [492, 452] on textarea at bounding box center [545, 454] width 171 height 15
paste textarea ""text_calc": "'Reject' (${model.event.extendedProps.leaveType || ''})""
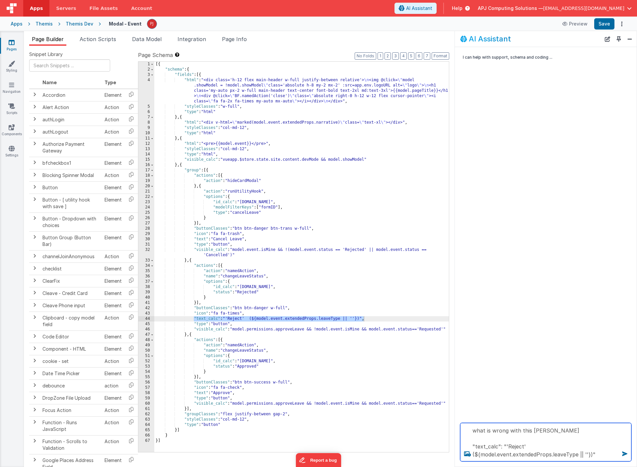
type textarea "what is wrong with this coe "text_calc": "'Reject' (${model.event.extendedProps…"
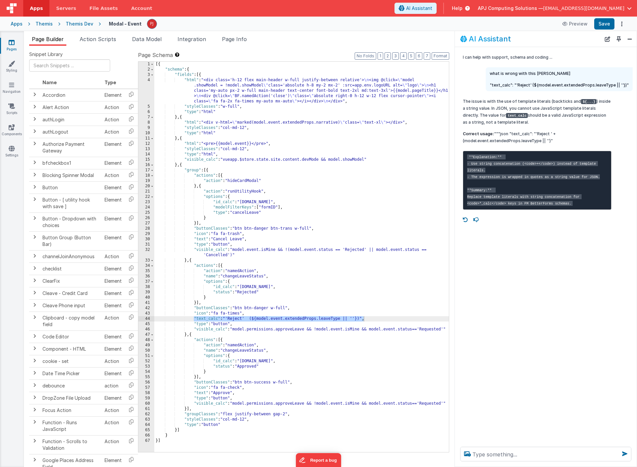
click at [559, 150] on div "The issue is with the use of template literals (backticks and ${...} ) inside a…" at bounding box center [537, 154] width 149 height 112
click at [249, 318] on div "[{ "schema" : { "fields" : [{ "html" : "<div class='h-12 flex main-header w-ful…" at bounding box center [301, 262] width 295 height 401
click at [261, 319] on div "[{ "schema" : { "fields" : [{ "html" : "<div class='h-12 flex main-header w-ful…" at bounding box center [301, 262] width 295 height 401
click at [356, 319] on div "[{ "schema" : { "fields" : [{ "html" : "<div class='h-12 flex main-header w-ful…" at bounding box center [301, 262] width 295 height 401
click at [606, 22] on button "Save" at bounding box center [604, 23] width 20 height 11
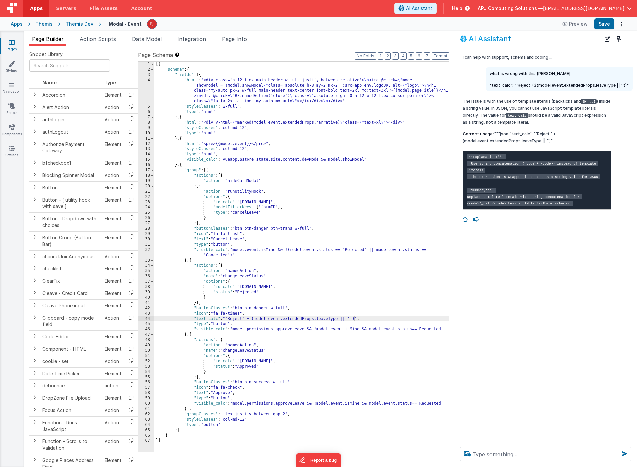
click at [241, 317] on div "[{ "schema" : { "fields" : [{ "html" : "<div class='h-12 flex main-header w-ful…" at bounding box center [301, 262] width 295 height 401
drag, startPoint x: 244, startPoint y: 320, endPoint x: 316, endPoint y: 319, distance: 72.3
click at [316, 319] on div "[{ "schema" : { "fields" : [{ "html" : "<div class='h-12 flex main-header w-ful…" at bounding box center [301, 262] width 295 height 401
click at [280, 318] on div "[{ "schema" : { "fields" : [{ "html" : "<div class='h-12 flex main-header w-ful…" at bounding box center [301, 262] width 295 height 401
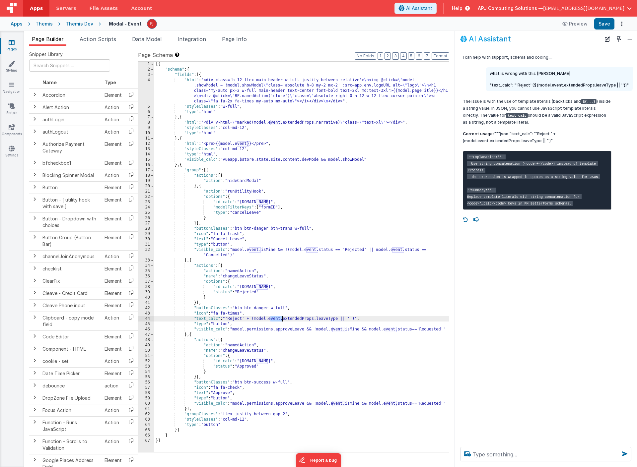
click at [280, 318] on div "[{ "schema" : { "fields" : [{ "html" : "<div class='h-12 flex main-header w-ful…" at bounding box center [301, 262] width 295 height 401
click at [235, 312] on div "[{ "schema" : { "fields" : [{ "html" : "<div class='h-12 flex main-header w-ful…" at bounding box center [301, 262] width 295 height 401
drag, startPoint x: 206, startPoint y: 319, endPoint x: 217, endPoint y: 320, distance: 11.6
click at [217, 320] on div "[{ "schema" : { "fields" : [{ "html" : "<div class='h-12 flex main-header w-ful…" at bounding box center [301, 262] width 295 height 401
drag, startPoint x: 234, startPoint y: 320, endPoint x: 346, endPoint y: 317, distance: 111.8
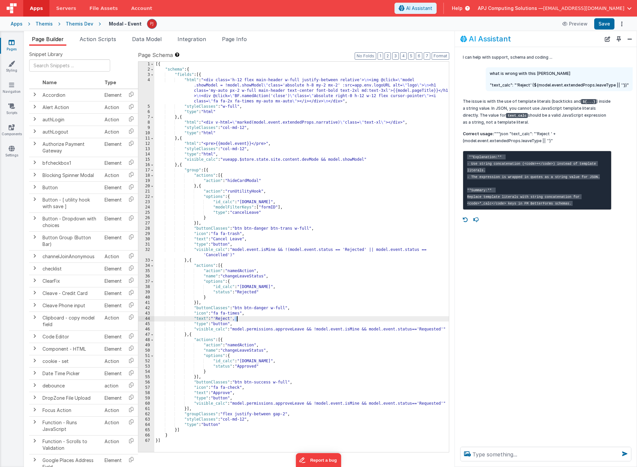
click at [346, 317] on div "[{ "schema" : { "fields" : [{ "html" : "<div class='h-12 flex main-header w-ful…" at bounding box center [301, 262] width 295 height 401
click at [276, 359] on div "[{ "schema" : { "fields" : [{ "html" : "<div class='h-12 flex main-header w-ful…" at bounding box center [301, 262] width 295 height 401
click at [232, 317] on div "[{ "schema" : { "fields" : [{ "html" : "<div class='h-12 flex main-header w-ful…" at bounding box center [301, 262] width 295 height 401
click at [629, 38] on button "Close" at bounding box center [629, 38] width 9 height 9
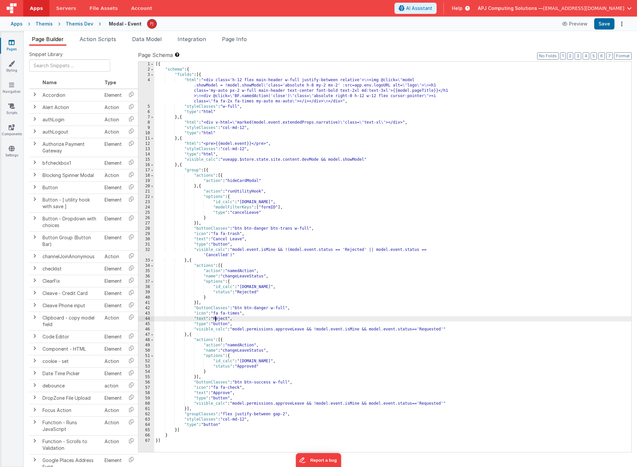
click at [383, 369] on div "[{ "schema" : { "fields" : [{ "html" : "<div class='h-12 flex main-header w-ful…" at bounding box center [392, 262] width 477 height 401
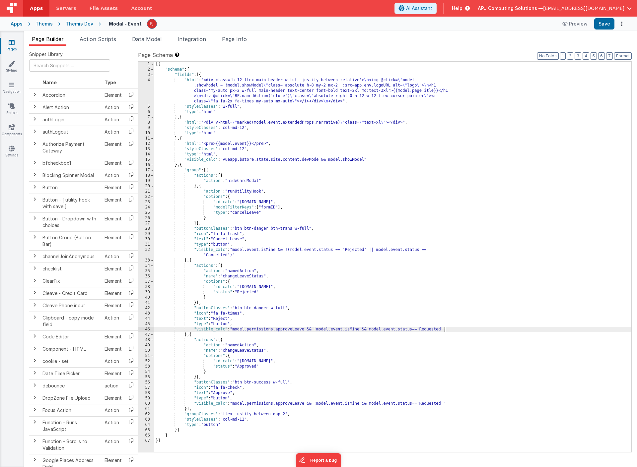
click at [444, 331] on div "[{ "schema" : { "fields" : [{ "html" : "<div class='h-12 flex main-header w-ful…" at bounding box center [392, 262] width 477 height 401
click at [359, 304] on div "[{ "schema" : { "fields" : [{ "html" : "<div class='h-12 flex main-header w-ful…" at bounding box center [392, 262] width 477 height 401
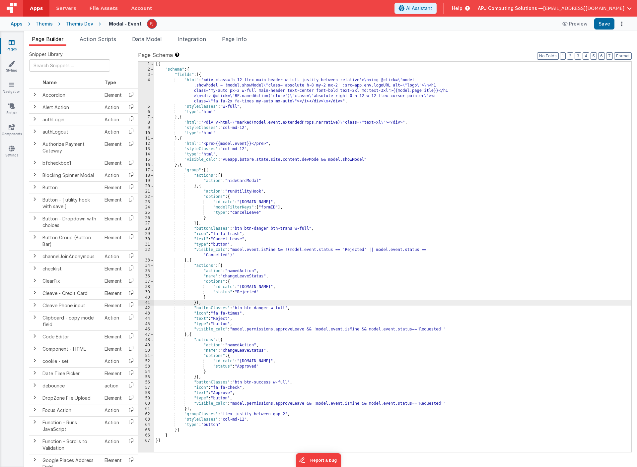
click at [421, 334] on div "[{ "schema" : { "fields" : [{ "html" : "<div class='h-12 flex main-header w-ful…" at bounding box center [392, 262] width 477 height 401
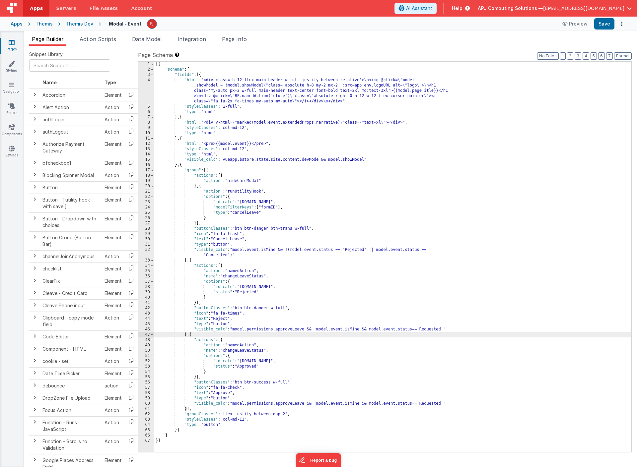
click at [444, 330] on div "[{ "schema" : { "fields" : [{ "html" : "<div class='h-12 flex main-header w-ful…" at bounding box center [392, 262] width 477 height 401
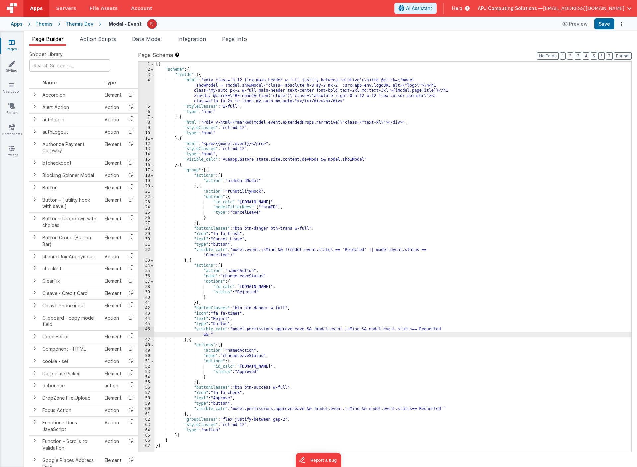
paste textarea
click at [210, 336] on div "[{ "schema" : { "fields" : [{ "html" : "<div class='h-12 flex main-header w-ful…" at bounding box center [392, 262] width 477 height 401
click at [306, 334] on div "[{ "schema" : { "fields" : [{ "html" : "<div class='h-12 flex main-header w-ful…" at bounding box center [392, 262] width 477 height 401
click at [445, 330] on div "[{ "schema" : { "fields" : [{ "html" : "<div class='h-12 flex main-header w-ful…" at bounding box center [392, 262] width 477 height 401
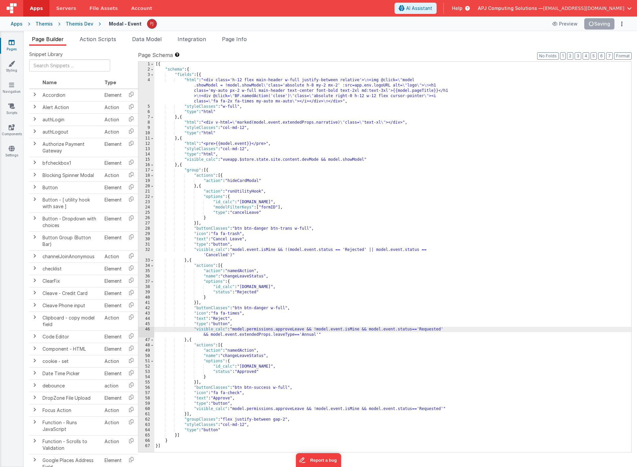
click at [445, 330] on div "[{ "schema" : { "fields" : [{ "html" : "<div class='h-12 flex main-header w-ful…" at bounding box center [392, 262] width 477 height 401
drag, startPoint x: 203, startPoint y: 335, endPoint x: 318, endPoint y: 333, distance: 115.1
click at [318, 333] on div "[{ "schema" : { "fields" : [{ "html" : "<div class='h-12 flex main-header w-ful…" at bounding box center [392, 262] width 477 height 401
click at [445, 409] on div "[{ "schema" : { "fields" : [{ "html" : "<div class='h-12 flex main-header w-ful…" at bounding box center [392, 262] width 477 height 401
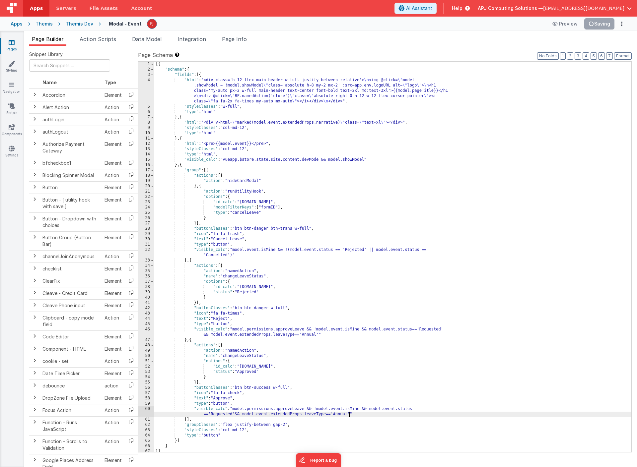
click at [234, 415] on div "[{ "schema" : { "fields" : [{ "html" : "<div class='h-12 flex main-header w-ful…" at bounding box center [392, 262] width 477 height 401
click at [324, 272] on div "[{ "schema" : { "fields" : [{ "html" : "<div class='h-12 flex main-header w-ful…" at bounding box center [392, 262] width 477 height 401
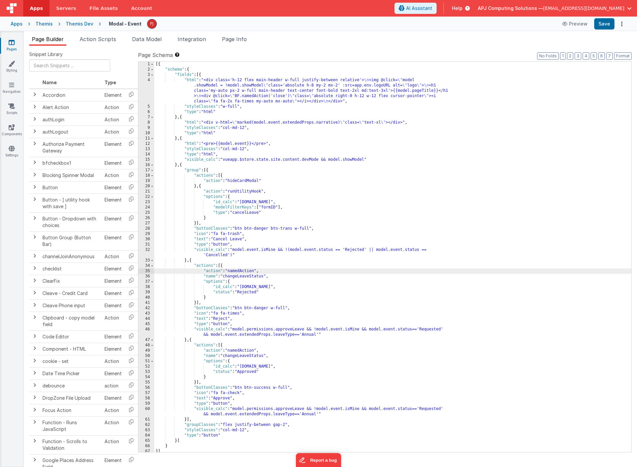
click at [46, 24] on div "Themis" at bounding box center [43, 24] width 17 height 7
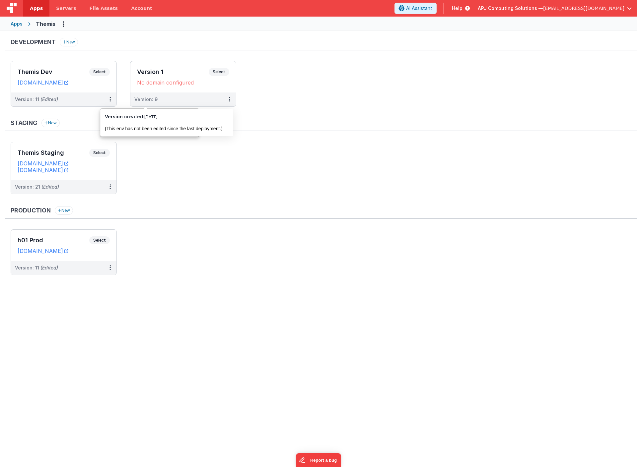
click at [183, 164] on ul "Themis Staging Select URLs themis.fmbetterforms.com staging.themisjp.uk Version…" at bounding box center [324, 171] width 626 height 59
click at [76, 97] on div "Version: 11 (Edited)" at bounding box center [59, 99] width 89 height 7
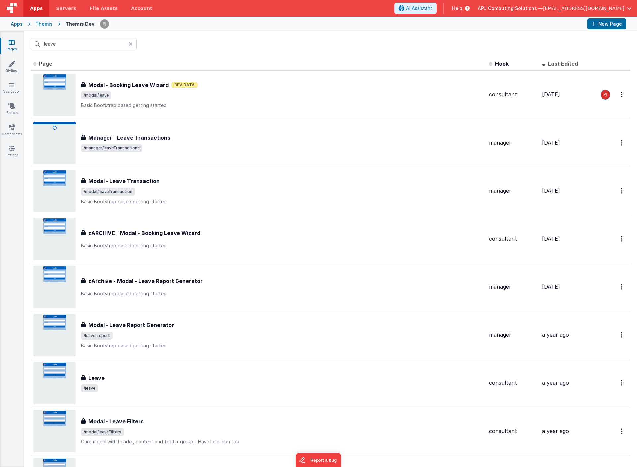
click at [132, 45] on icon at bounding box center [131, 43] width 4 height 5
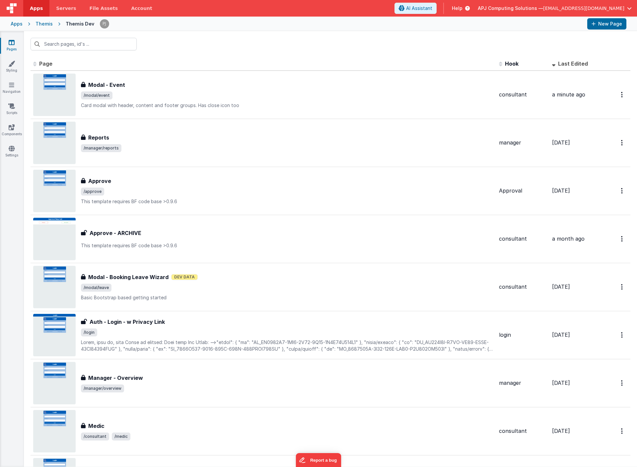
click at [42, 23] on div "Themis" at bounding box center [43, 24] width 17 height 7
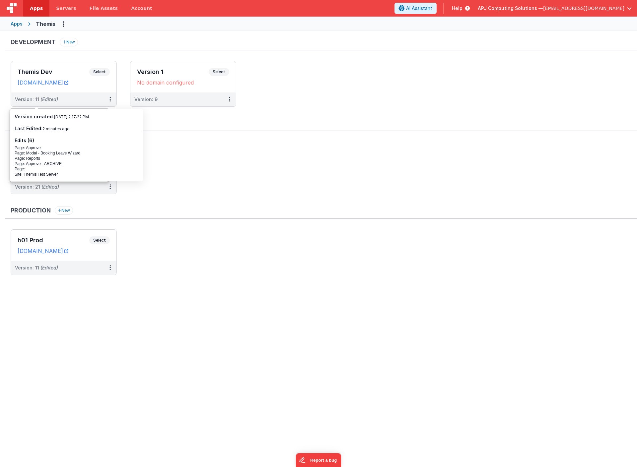
click at [220, 170] on ul "Themis Staging Select URLs themis.fmbetterforms.com staging.themisjp.uk Version…" at bounding box center [324, 171] width 626 height 59
click at [204, 159] on ul "Themis Staging Select URLs themis.fmbetterforms.com staging.themisjp.uk Version…" at bounding box center [324, 171] width 626 height 59
